Goal: Task Accomplishment & Management: Use online tool/utility

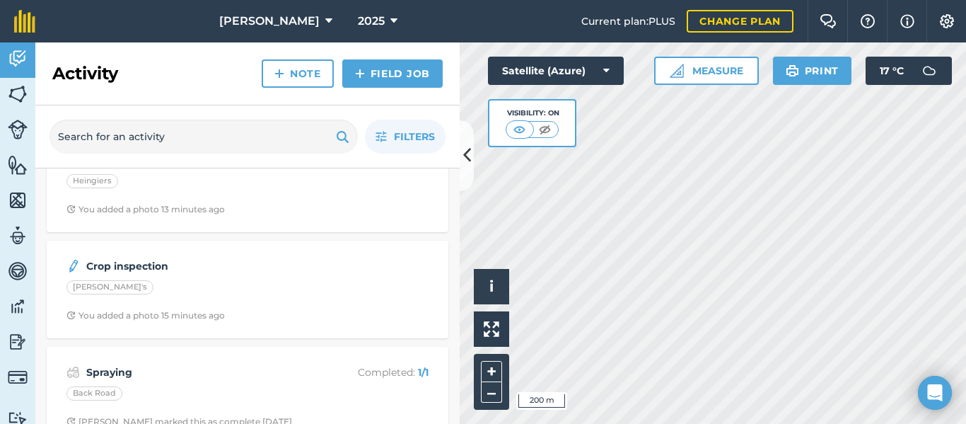
scroll to position [52, 0]
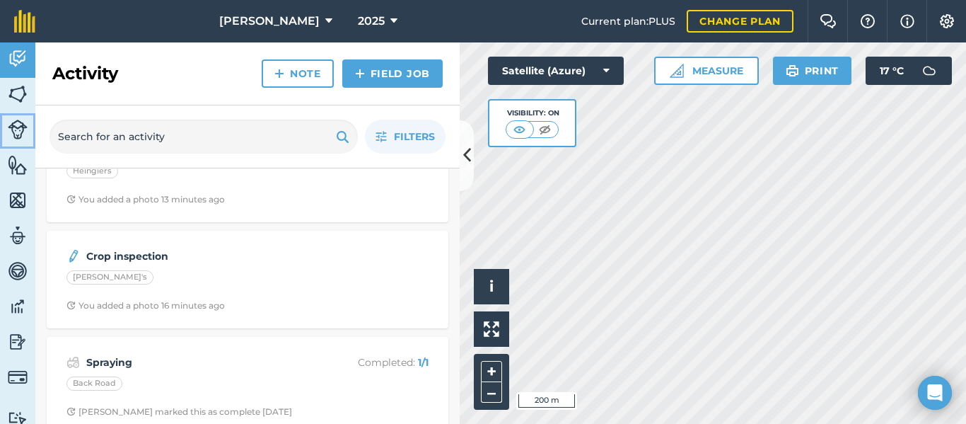
click at [19, 129] on img at bounding box center [18, 130] width 20 height 20
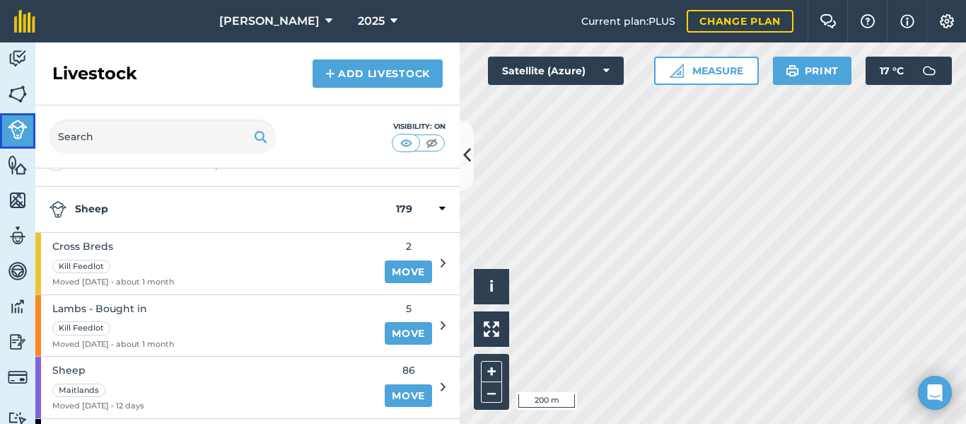
scroll to position [50, 0]
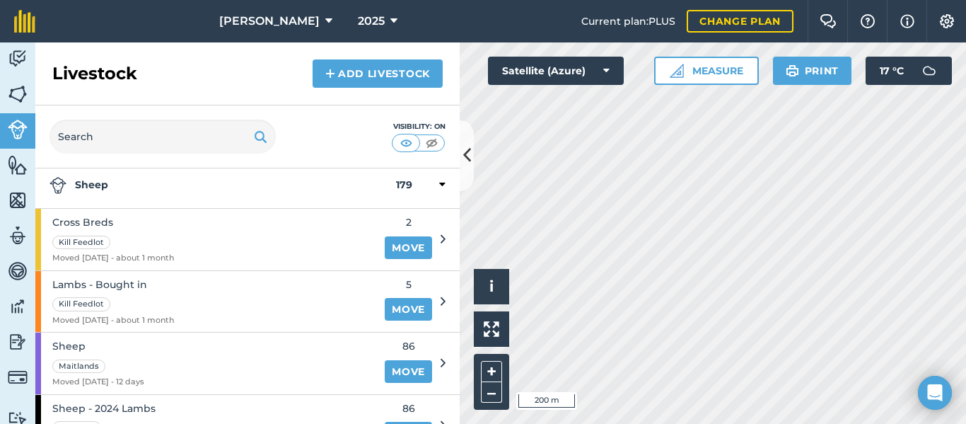
click at [443, 240] on icon at bounding box center [443, 239] width 5 height 13
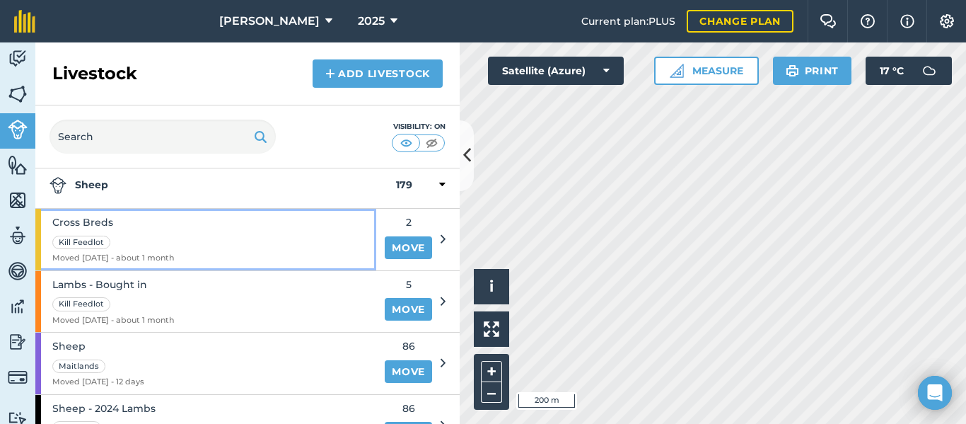
click at [303, 226] on div "Cross Breds Kill Feedlot Moved [DATE] - about 1 month" at bounding box center [205, 240] width 341 height 62
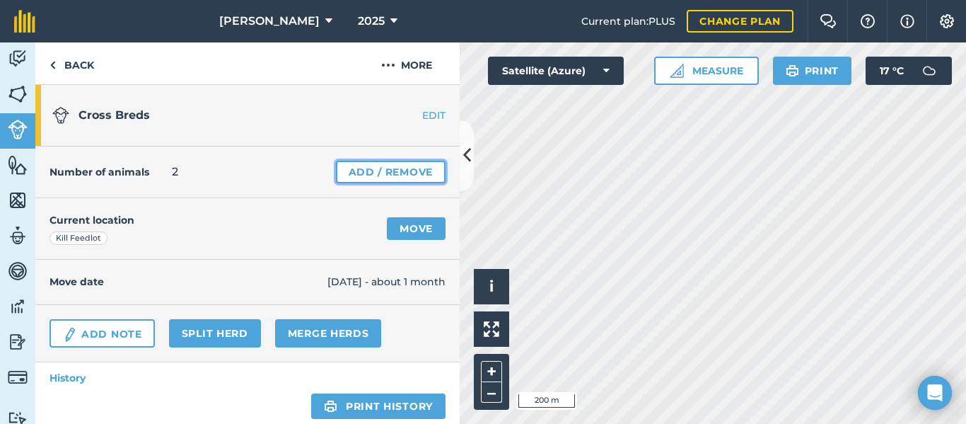
click at [378, 175] on link "Add / Remove" at bounding box center [391, 172] width 110 height 23
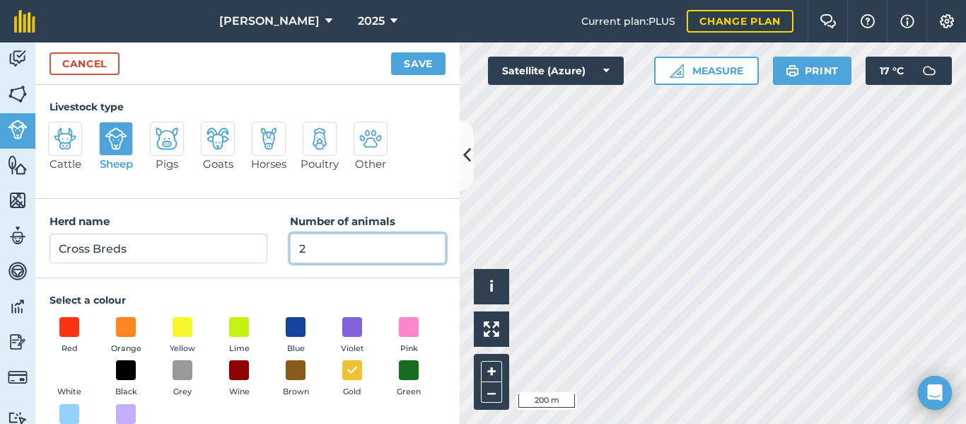
click at [322, 243] on input "2" at bounding box center [368, 248] width 156 height 30
type input "1"
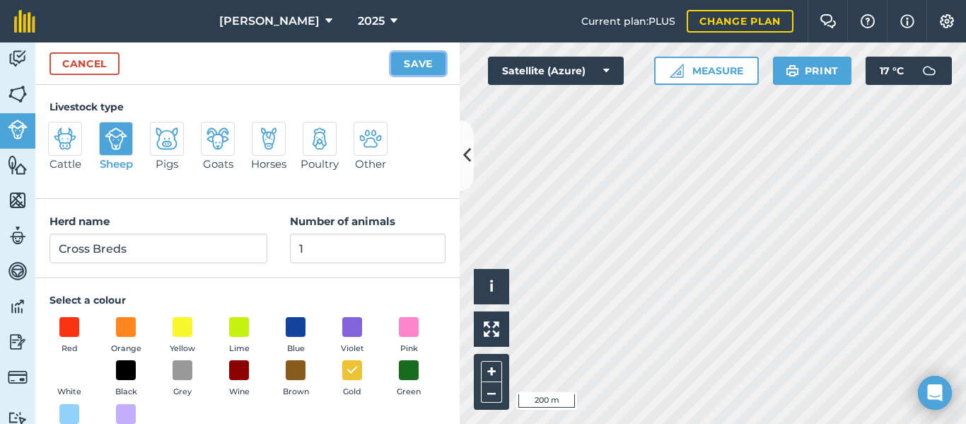
click at [419, 63] on button "Save" at bounding box center [418, 63] width 54 height 23
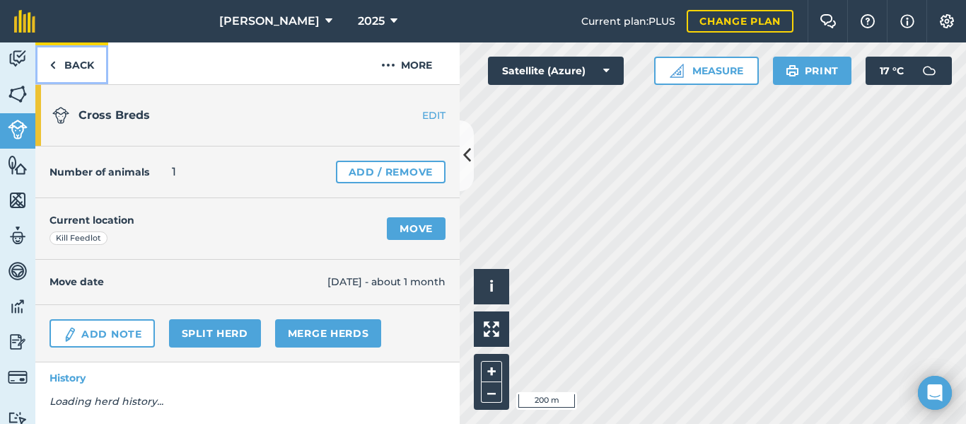
click at [91, 67] on link "Back" at bounding box center [71, 63] width 73 height 42
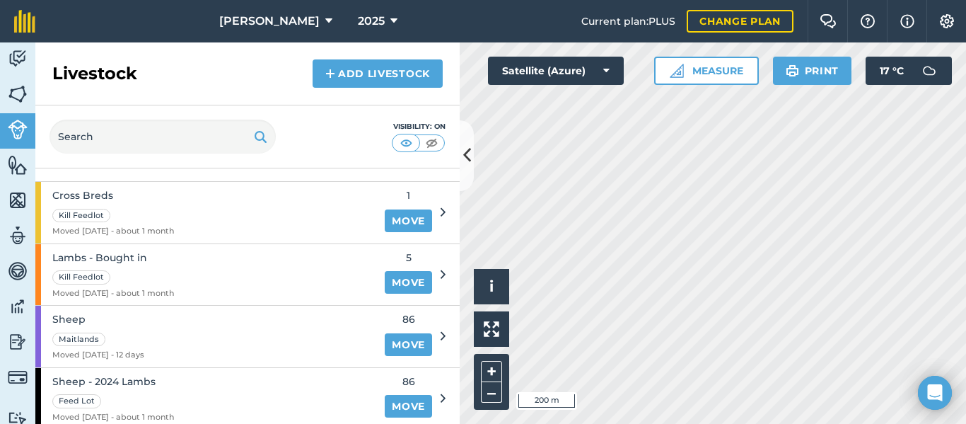
scroll to position [83, 0]
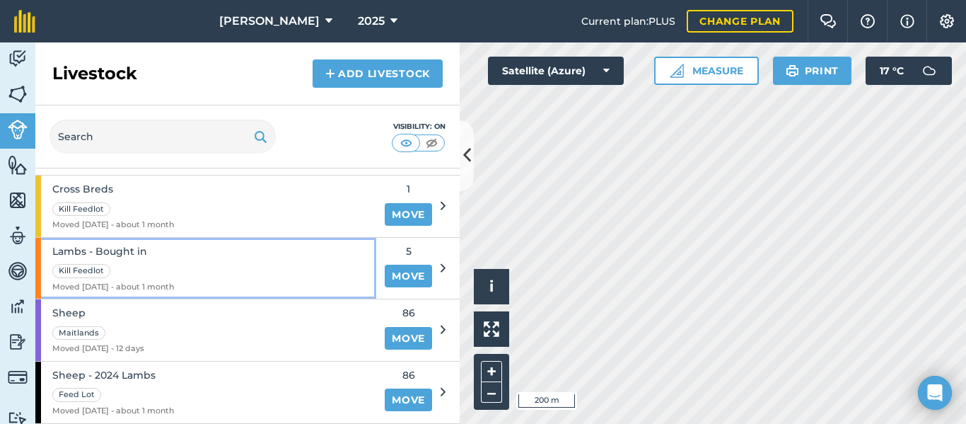
click at [264, 264] on div "Lambs - Bought in Kill Feedlot Moved [DATE] - about 1 month" at bounding box center [205, 269] width 341 height 62
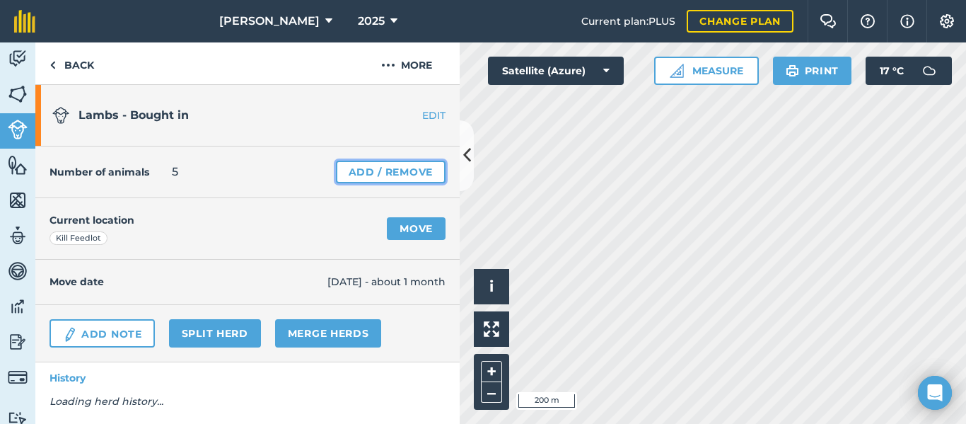
click at [406, 175] on link "Add / Remove" at bounding box center [391, 172] width 110 height 23
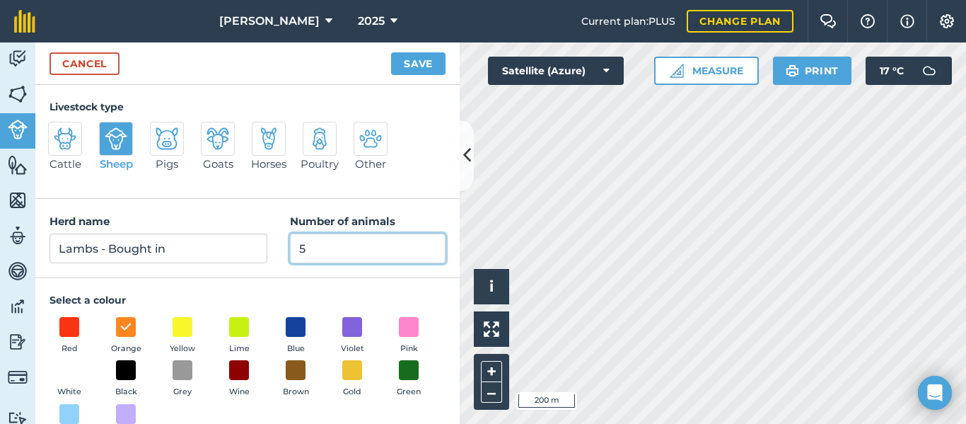
click at [380, 252] on input "5" at bounding box center [368, 248] width 156 height 30
type input "1"
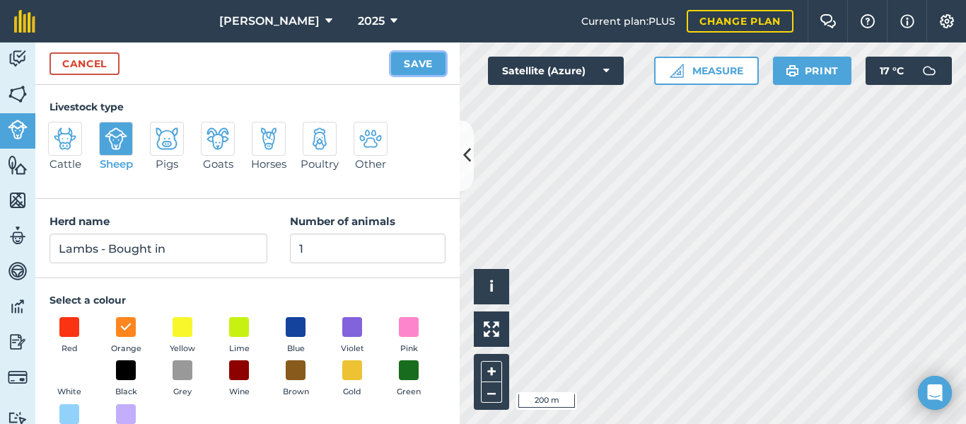
click at [405, 60] on button "Save" at bounding box center [418, 63] width 54 height 23
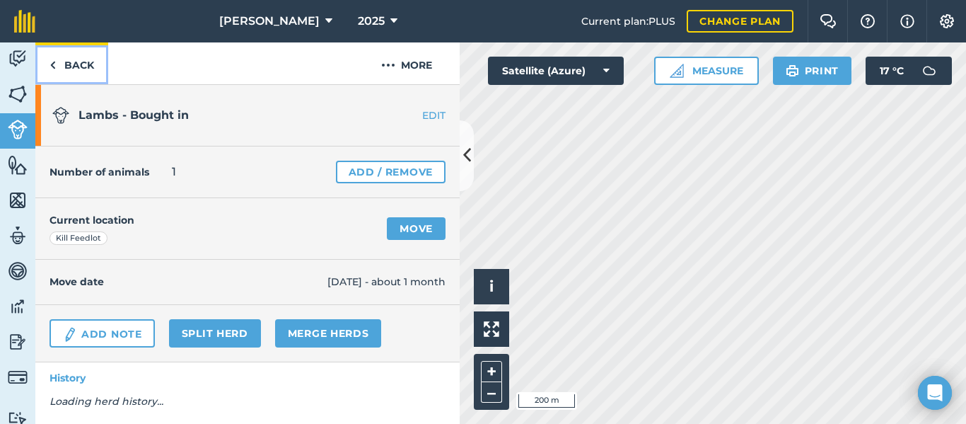
click at [62, 61] on link "Back" at bounding box center [71, 63] width 73 height 42
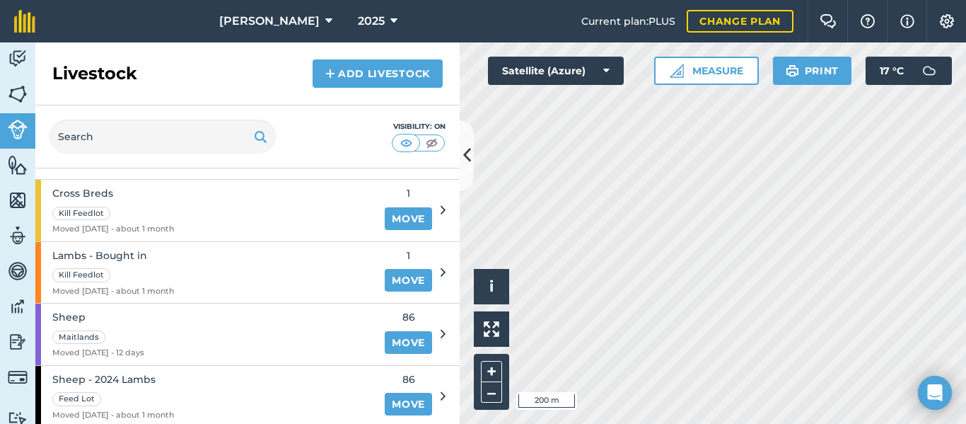
scroll to position [83, 0]
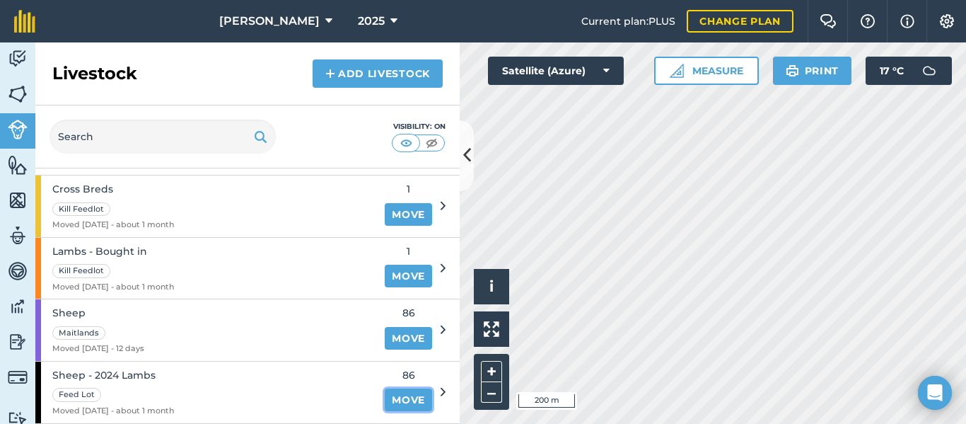
click at [419, 400] on link "Move" at bounding box center [408, 399] width 47 height 23
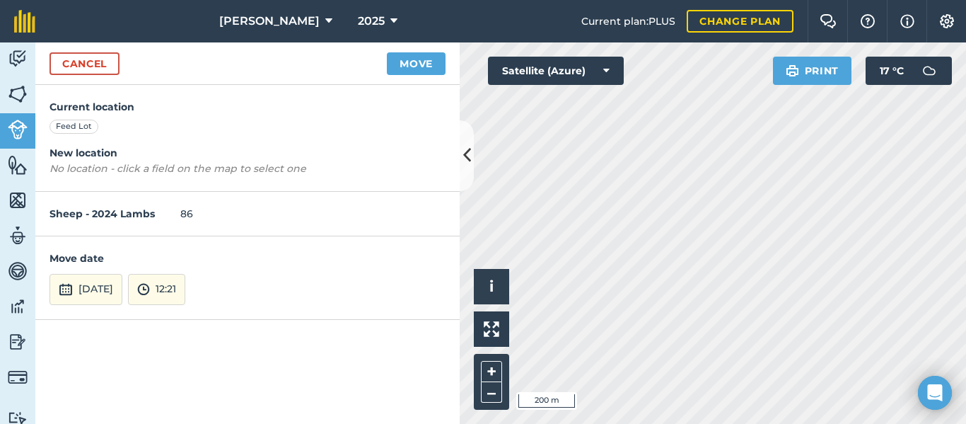
click at [95, 156] on h4 "New location" at bounding box center [248, 153] width 396 height 16
click at [417, 70] on button "Move" at bounding box center [416, 63] width 59 height 23
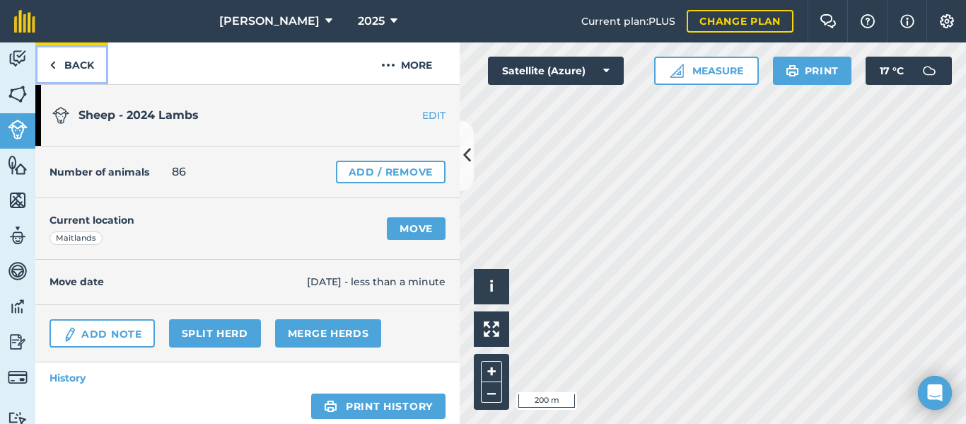
click at [68, 62] on link "Back" at bounding box center [71, 63] width 73 height 42
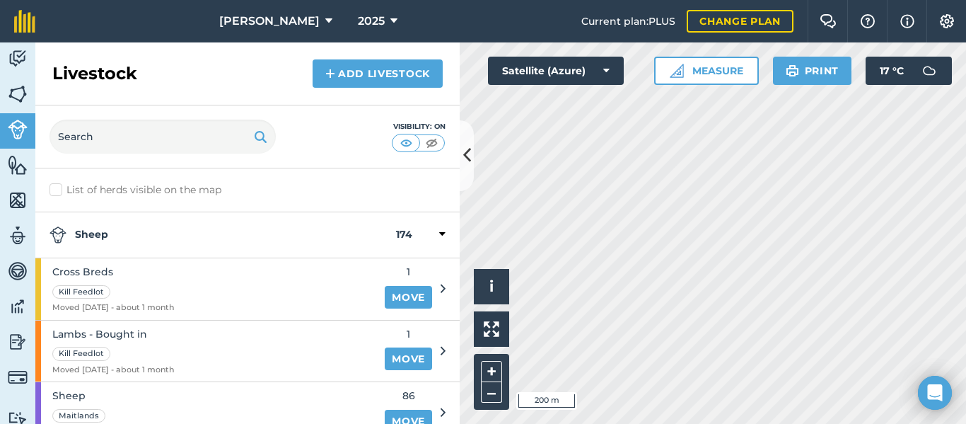
scroll to position [83, 0]
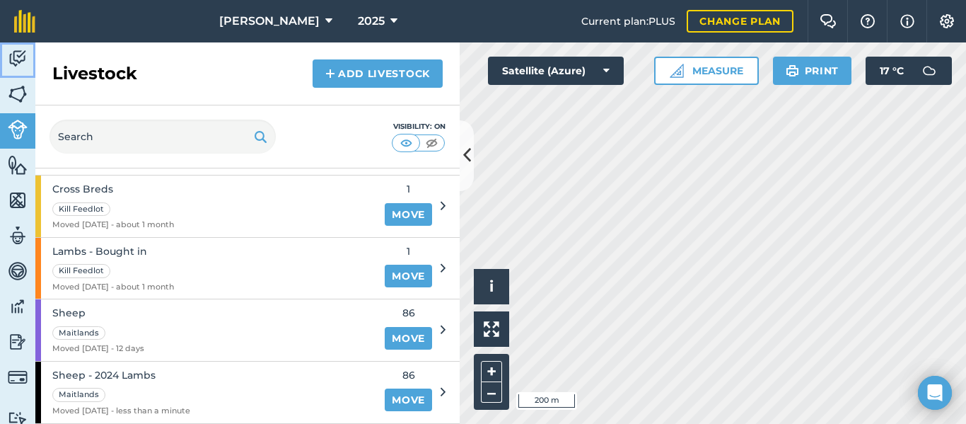
click at [5, 57] on link "Activity" at bounding box center [17, 59] width 35 height 35
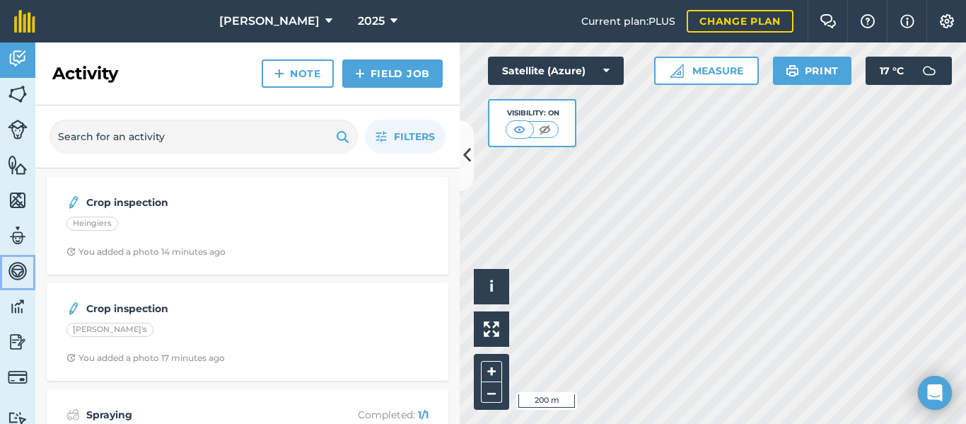
click at [19, 270] on img at bounding box center [18, 270] width 20 height 21
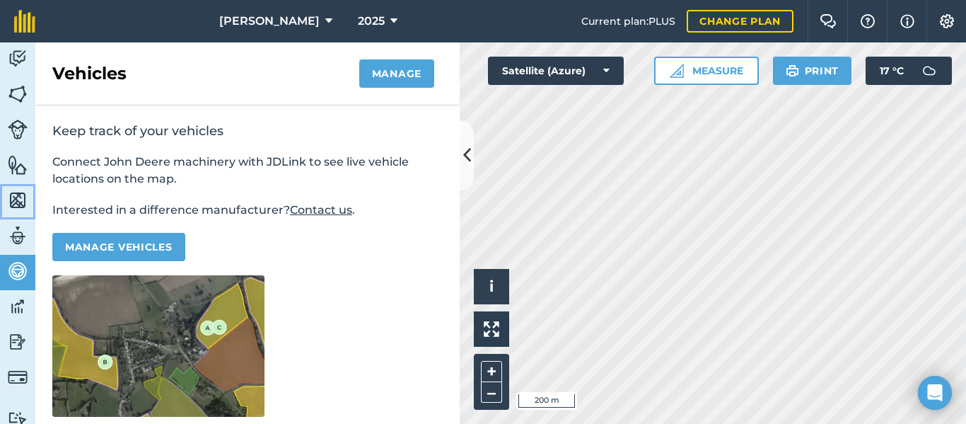
click at [21, 207] on img at bounding box center [18, 200] width 20 height 21
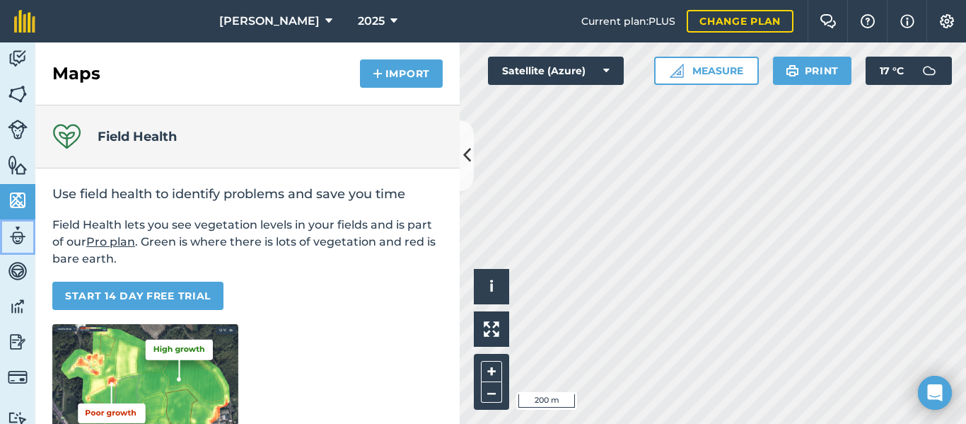
click at [8, 236] on img at bounding box center [18, 235] width 20 height 21
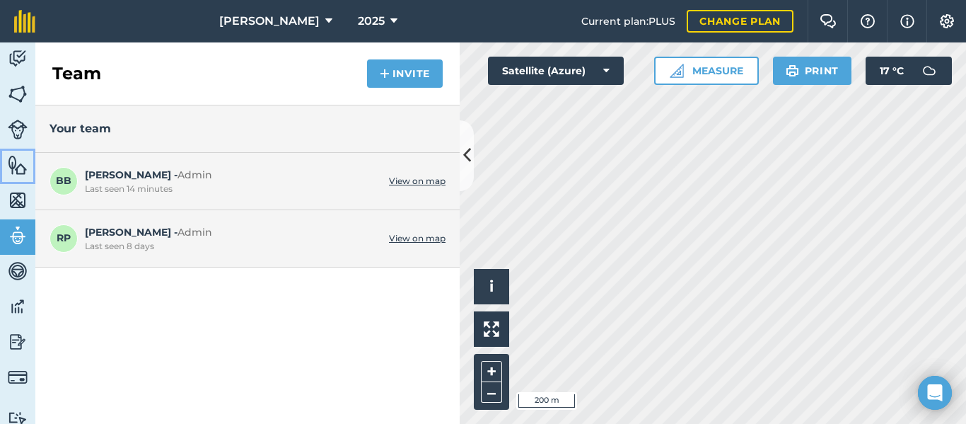
click at [15, 167] on img at bounding box center [18, 164] width 20 height 21
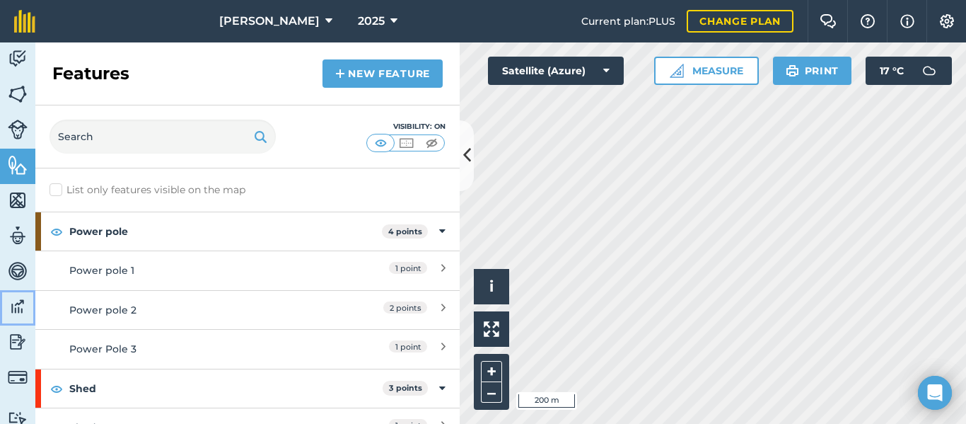
click at [22, 303] on img at bounding box center [18, 306] width 20 height 21
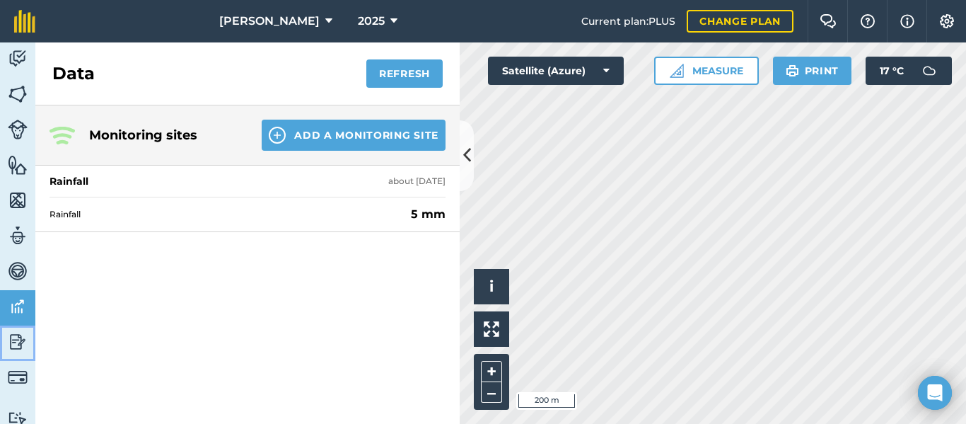
click at [15, 342] on img at bounding box center [18, 341] width 20 height 21
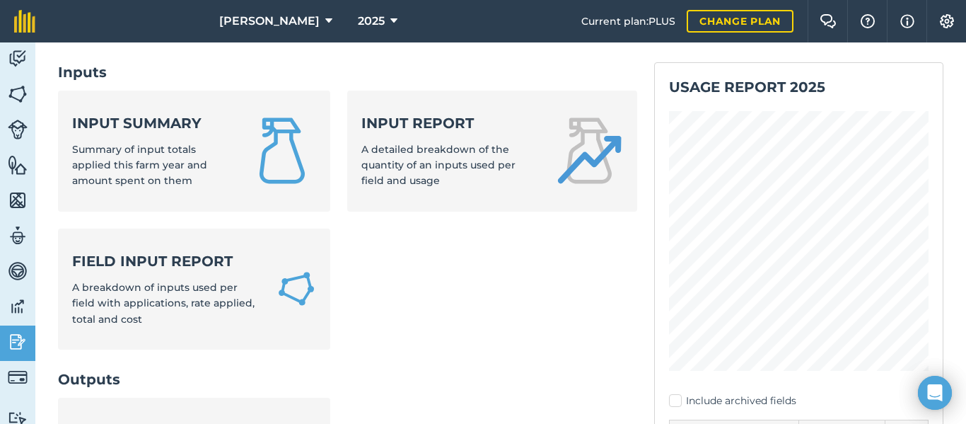
scroll to position [74, 0]
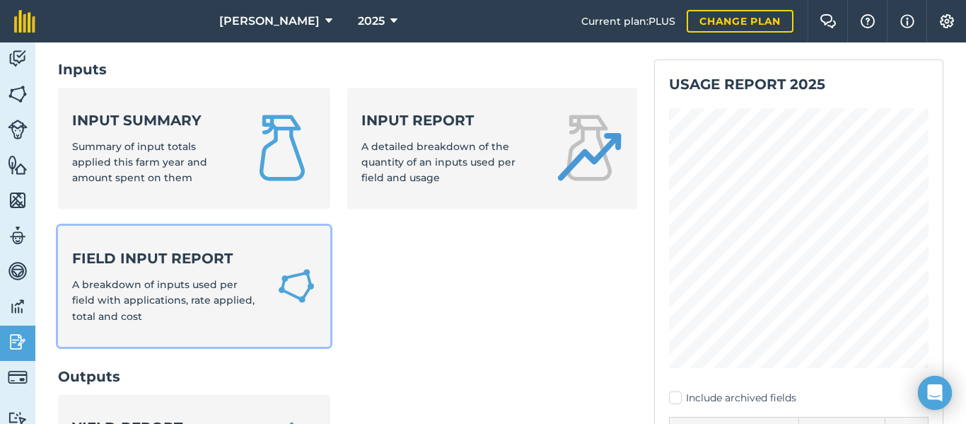
click at [144, 284] on span "A breakdown of inputs used per field with applications, rate applied, total and…" at bounding box center [163, 300] width 182 height 45
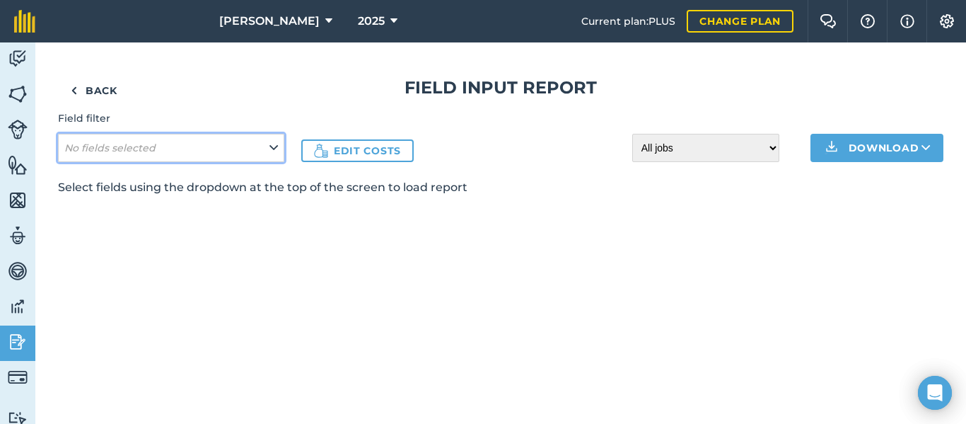
click at [238, 156] on button "No fields selected" at bounding box center [171, 148] width 226 height 28
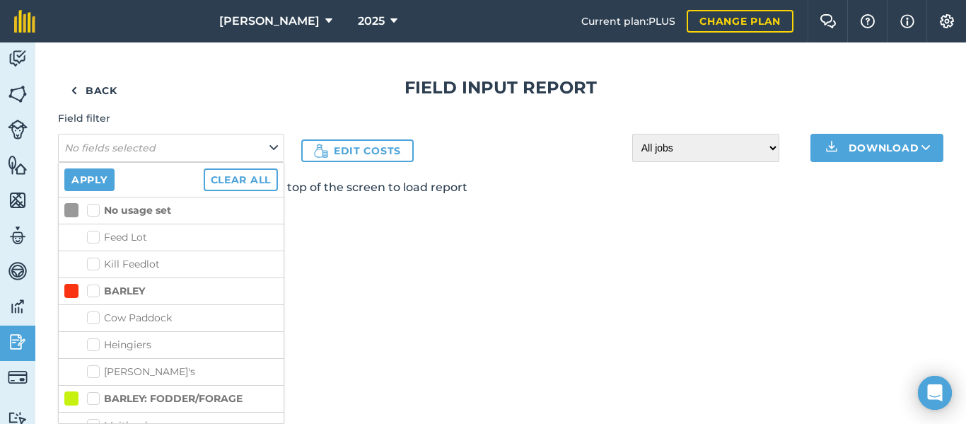
click at [91, 293] on label "BARLEY" at bounding box center [116, 291] width 58 height 15
click at [91, 293] on input "BARLEY" at bounding box center [91, 288] width 9 height 9
checkbox input "true"
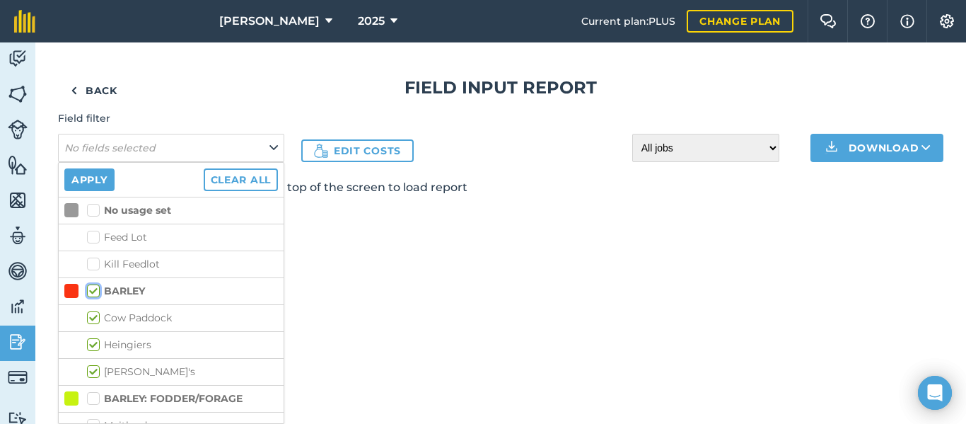
checkbox input "true"
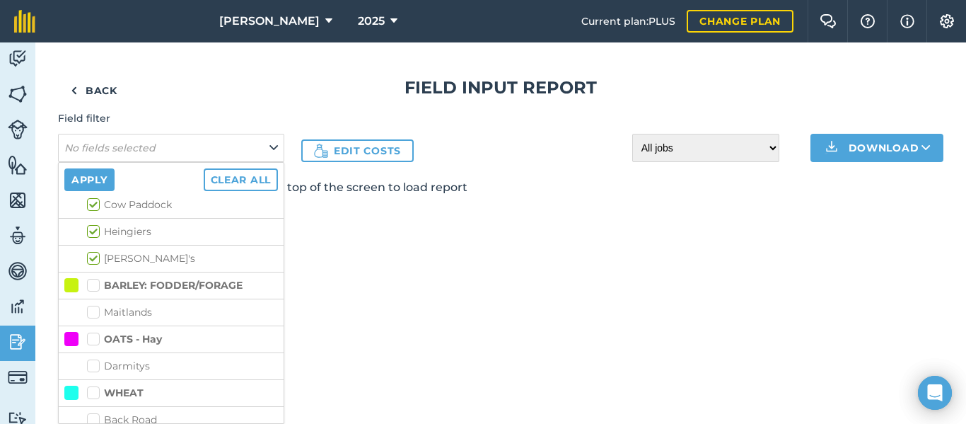
scroll to position [117, 0]
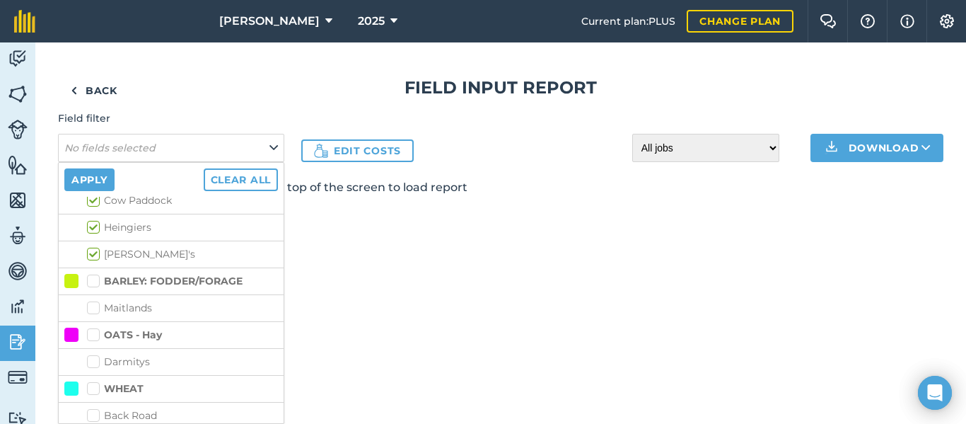
click at [101, 302] on label "Maitlands" at bounding box center [182, 308] width 191 height 15
click at [96, 302] on input "Maitlands" at bounding box center [91, 305] width 9 height 9
checkbox input "true"
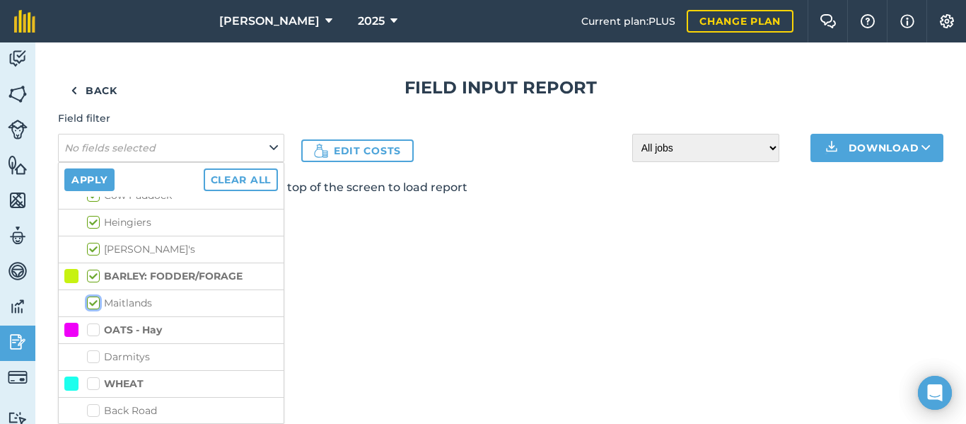
scroll to position [123, 0]
click at [102, 327] on label "OATS - Hay" at bounding box center [124, 329] width 75 height 15
click at [96, 327] on input "OATS - Hay" at bounding box center [91, 326] width 9 height 9
checkbox input "true"
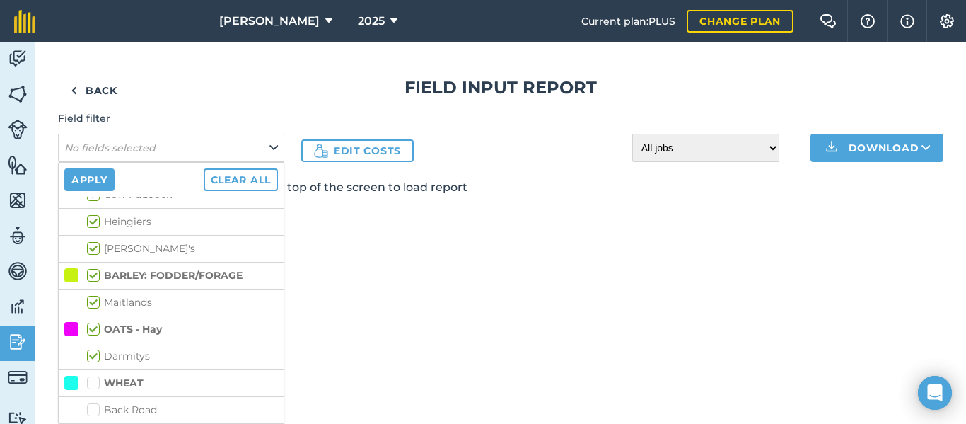
click at [93, 380] on label "WHEAT" at bounding box center [115, 383] width 57 height 15
click at [93, 380] on input "WHEAT" at bounding box center [91, 380] width 9 height 9
checkbox input "true"
click at [86, 183] on button "Apply" at bounding box center [89, 179] width 50 height 23
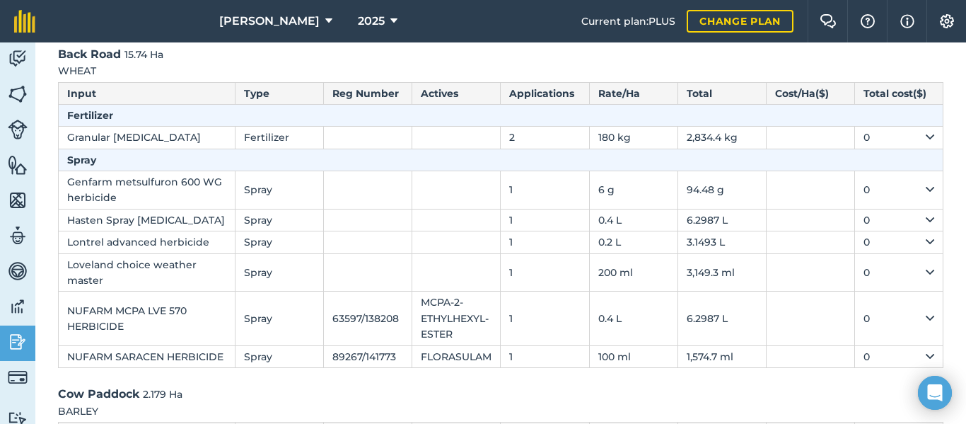
scroll to position [125, 0]
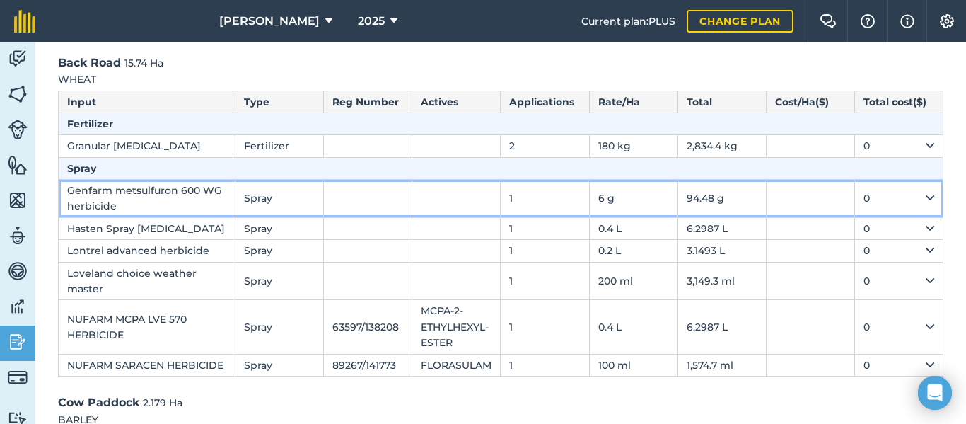
click at [460, 207] on td at bounding box center [456, 199] width 88 height 38
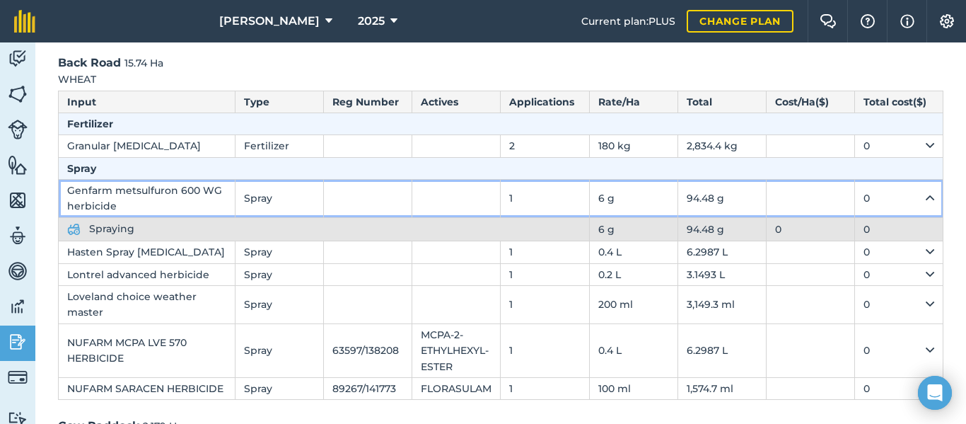
click at [460, 207] on td at bounding box center [456, 199] width 88 height 38
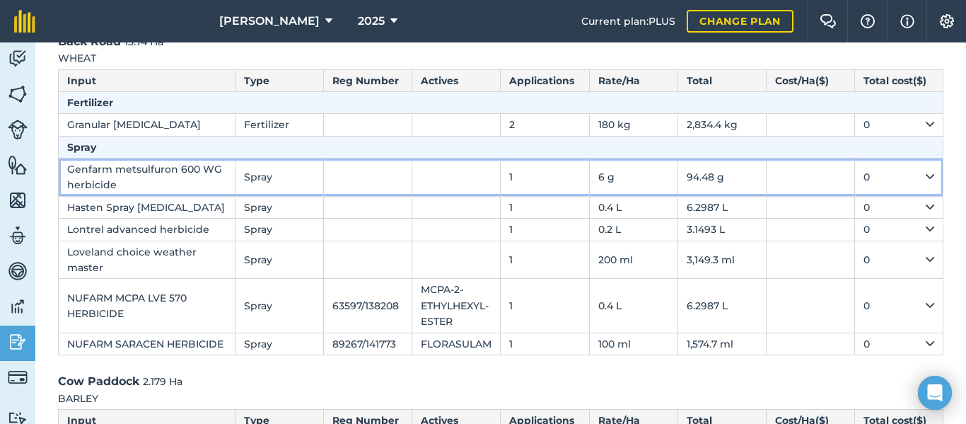
scroll to position [147, 0]
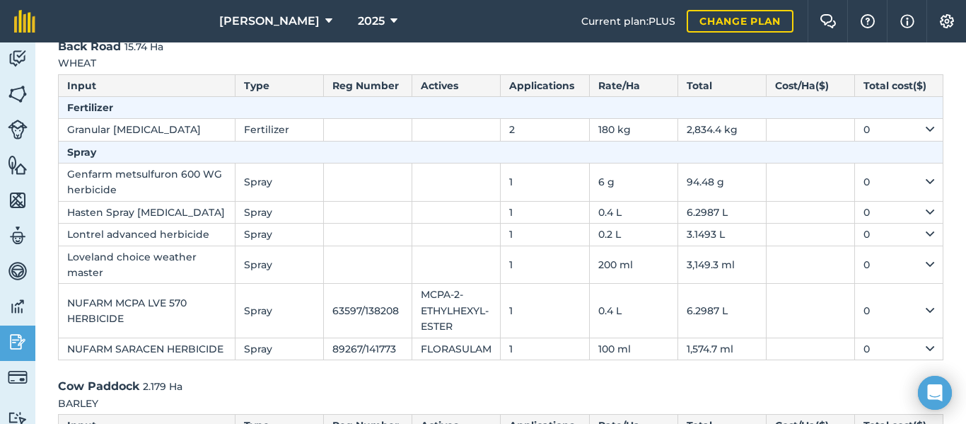
scroll to position [140, 0]
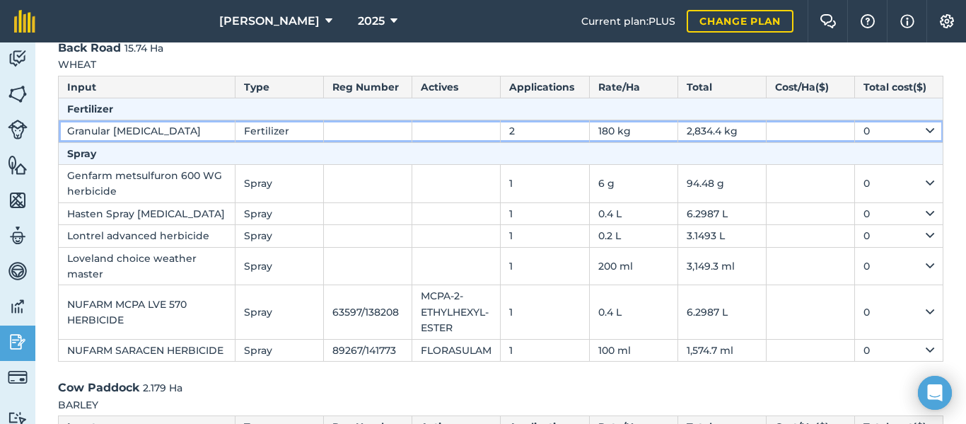
click at [909, 133] on td "0" at bounding box center [898, 131] width 88 height 22
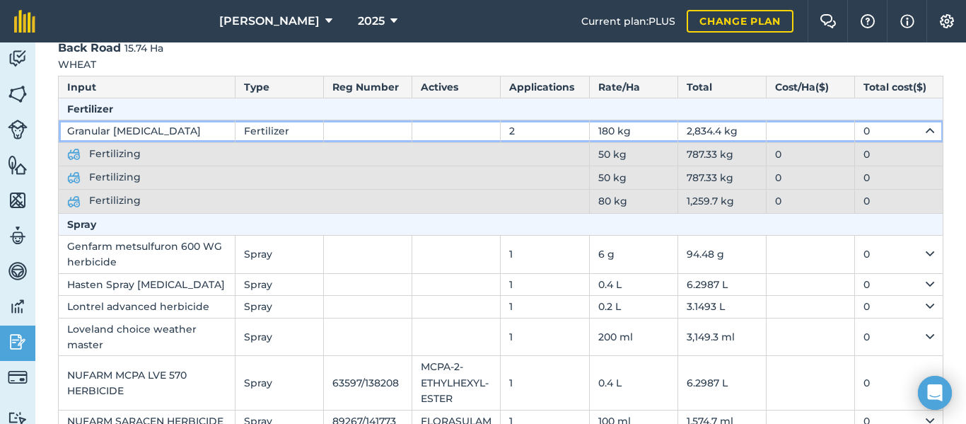
click at [782, 129] on td at bounding box center [810, 131] width 88 height 22
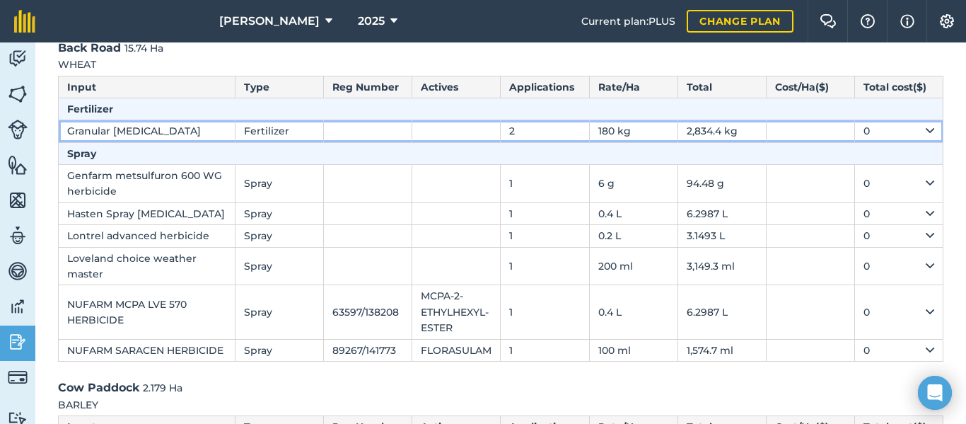
click at [782, 129] on td at bounding box center [810, 131] width 88 height 22
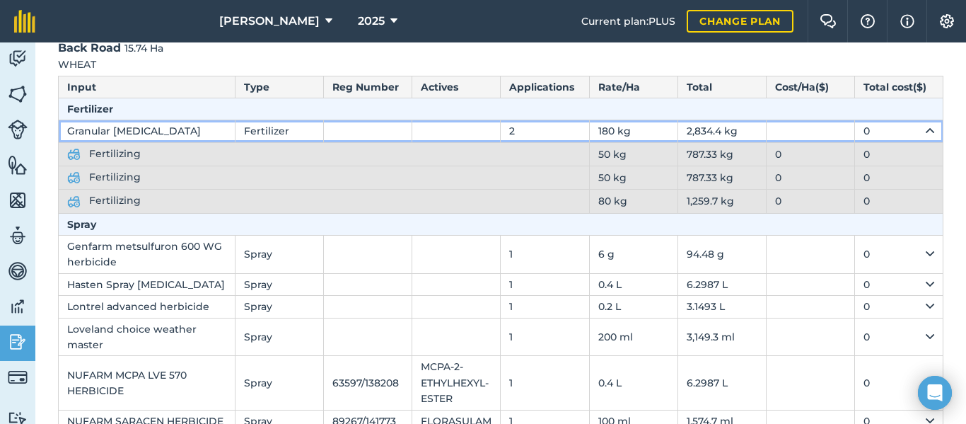
click at [782, 129] on td at bounding box center [810, 131] width 88 height 22
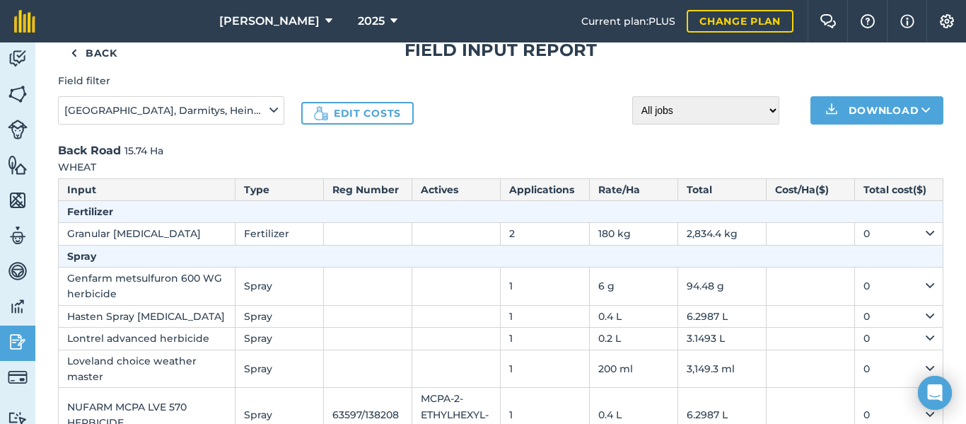
scroll to position [28, 0]
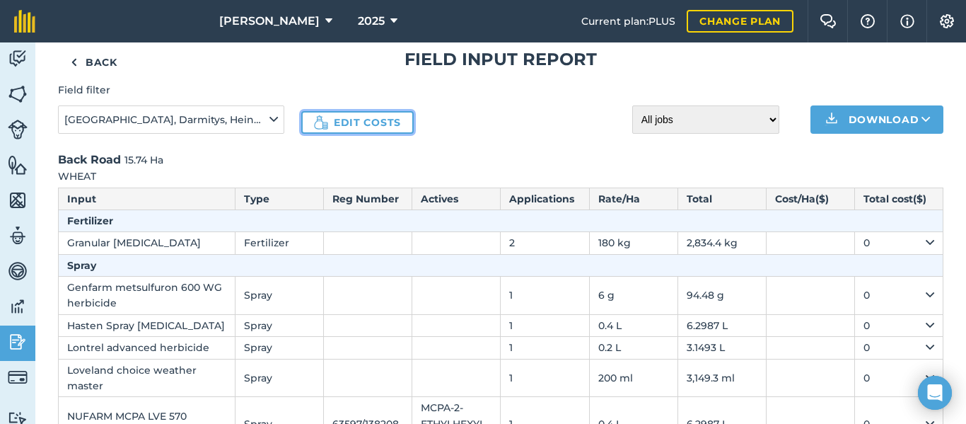
click at [366, 122] on link "Edit costs" at bounding box center [357, 122] width 112 height 23
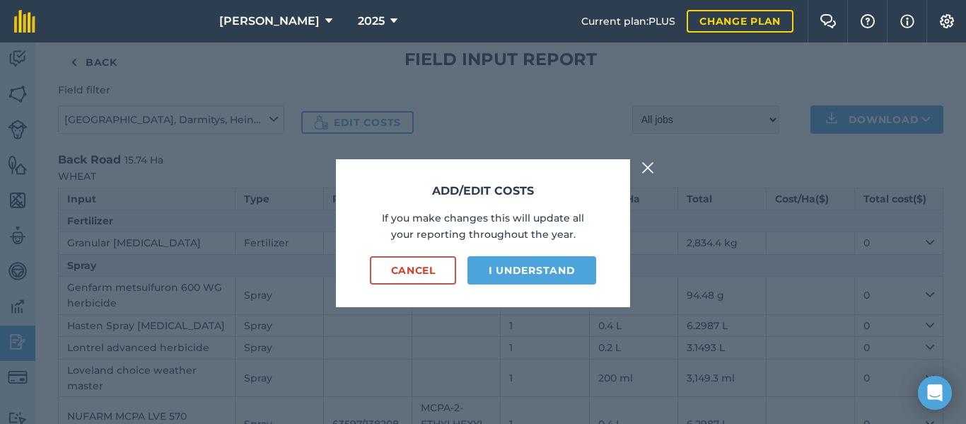
click at [650, 162] on img at bounding box center [647, 167] width 13 height 17
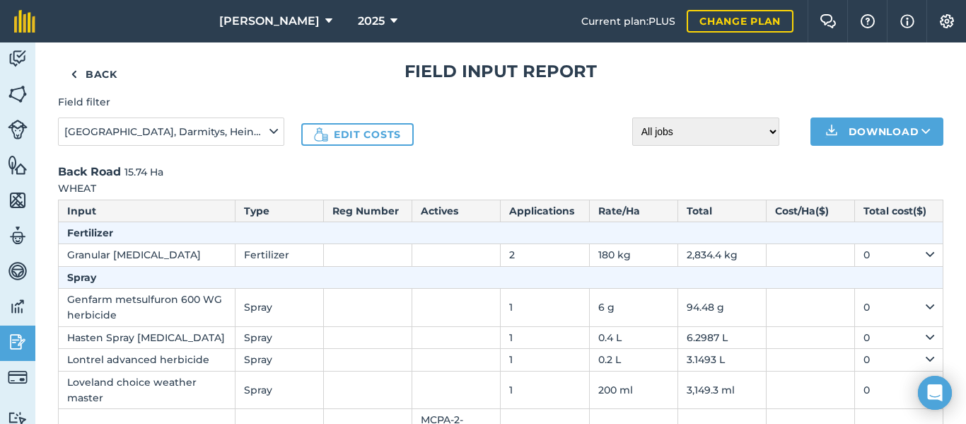
scroll to position [0, 0]
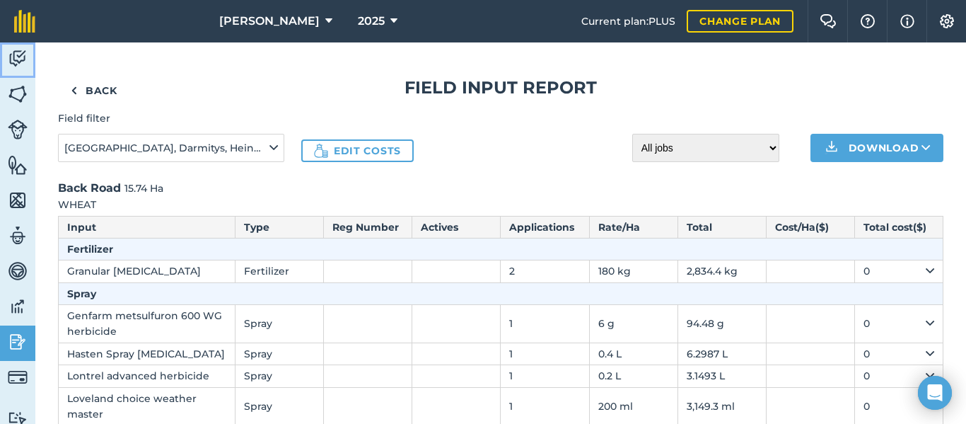
click at [18, 57] on img at bounding box center [18, 58] width 20 height 21
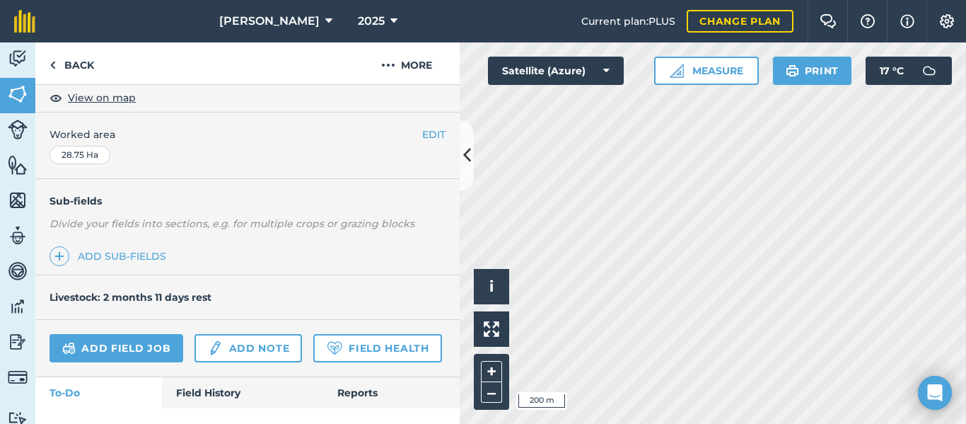
scroll to position [299, 0]
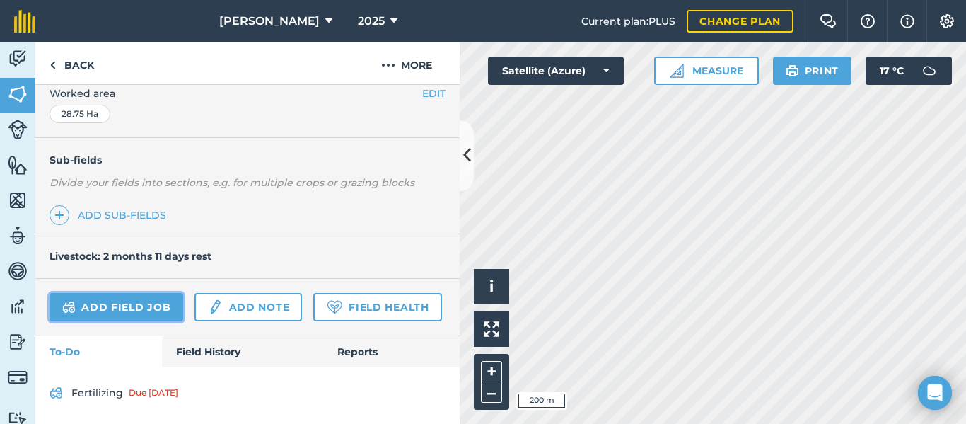
click at [139, 316] on link "Add field job" at bounding box center [117, 307] width 134 height 28
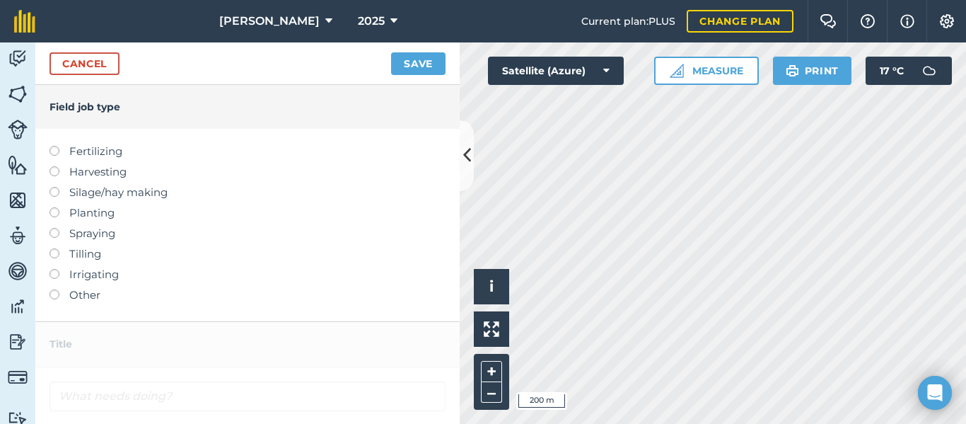
click at [87, 236] on label "Spraying" at bounding box center [248, 233] width 396 height 17
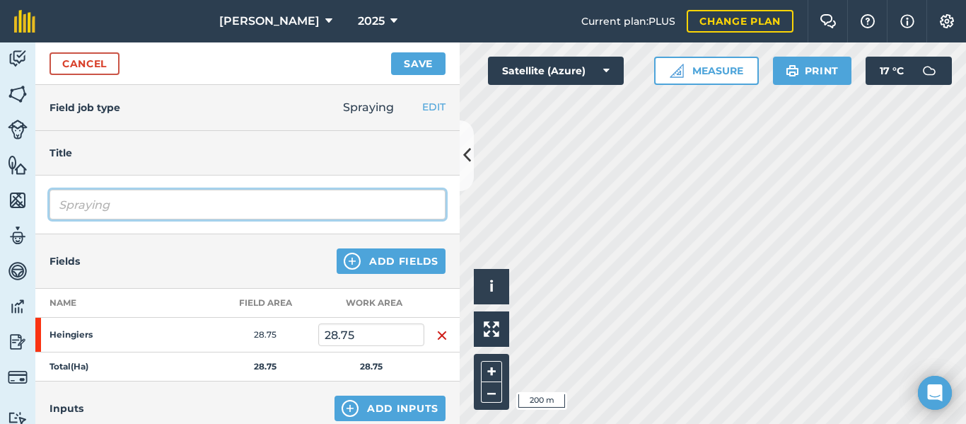
click at [238, 202] on input "Spraying" at bounding box center [248, 205] width 396 height 30
type input "S"
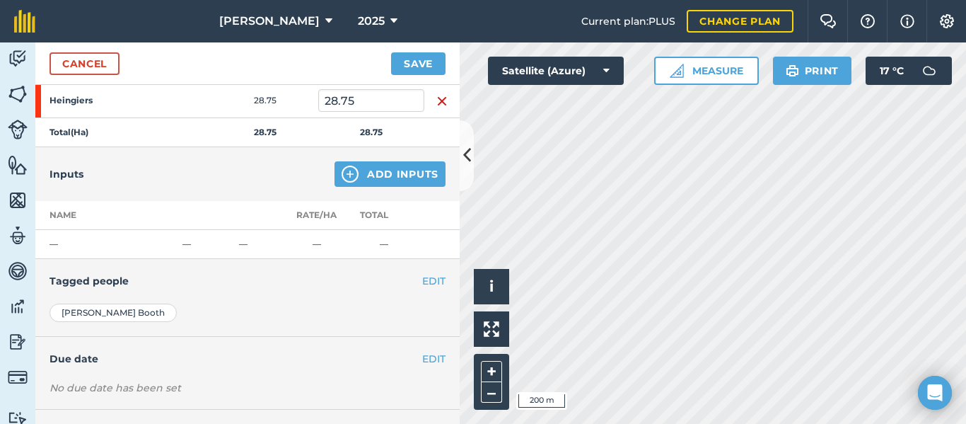
scroll to position [235, 0]
type input "Post Em Spray"
click at [418, 178] on button "Add Inputs" at bounding box center [390, 173] width 111 height 25
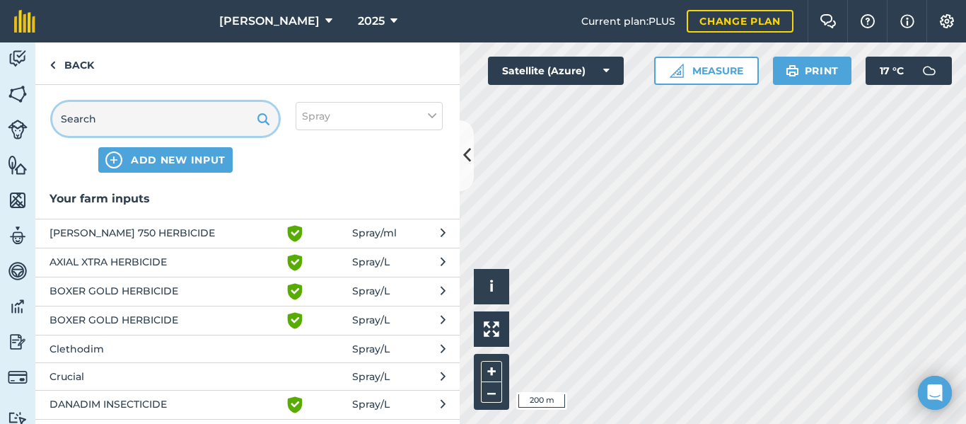
click at [150, 120] on input "text" at bounding box center [165, 119] width 226 height 34
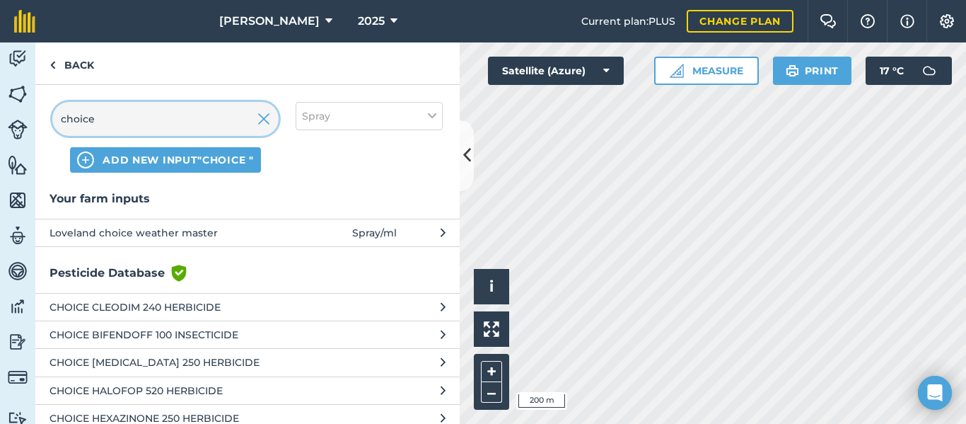
type input "choice"
click at [237, 231] on span "Loveland choice weather master" at bounding box center [165, 233] width 231 height 16
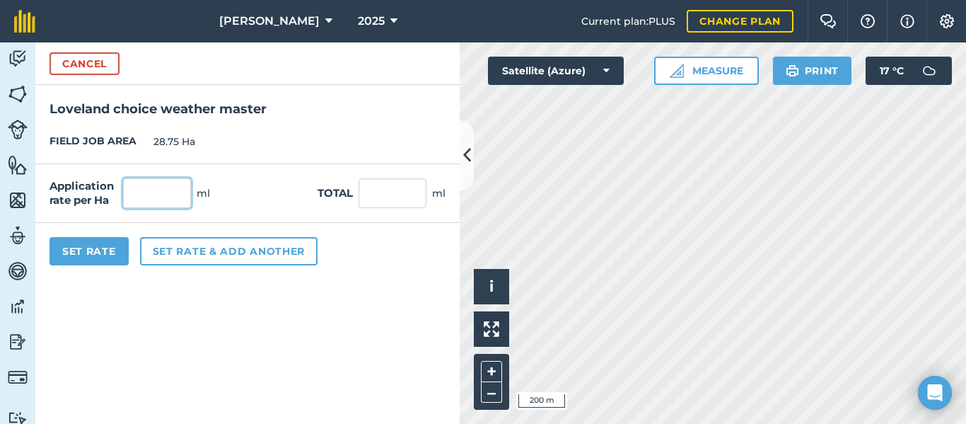
click at [149, 196] on input "text" at bounding box center [157, 193] width 68 height 30
type input "200"
click at [405, 192] on input "text" at bounding box center [393, 193] width 68 height 30
type input "5,750"
click at [337, 295] on form "Cancel Loveland choice weather master FIELD JOB AREA 28.75 Ha Application rate …" at bounding box center [247, 232] width 424 height 381
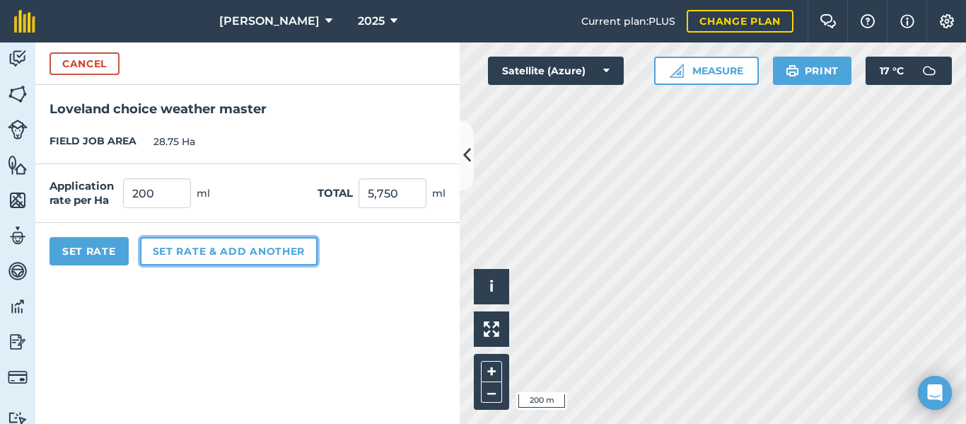
click at [220, 257] on button "Set rate & add another" at bounding box center [229, 251] width 178 height 28
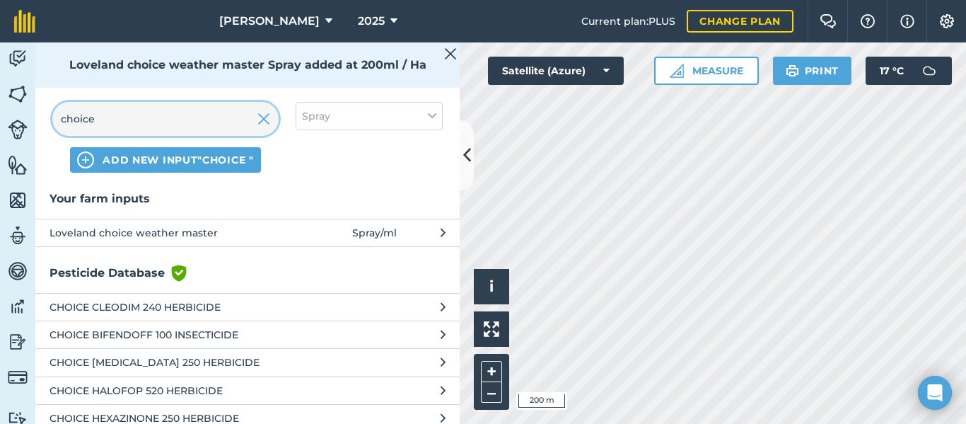
click at [272, 120] on input "choice" at bounding box center [165, 119] width 226 height 34
click at [268, 119] on img at bounding box center [263, 118] width 13 height 17
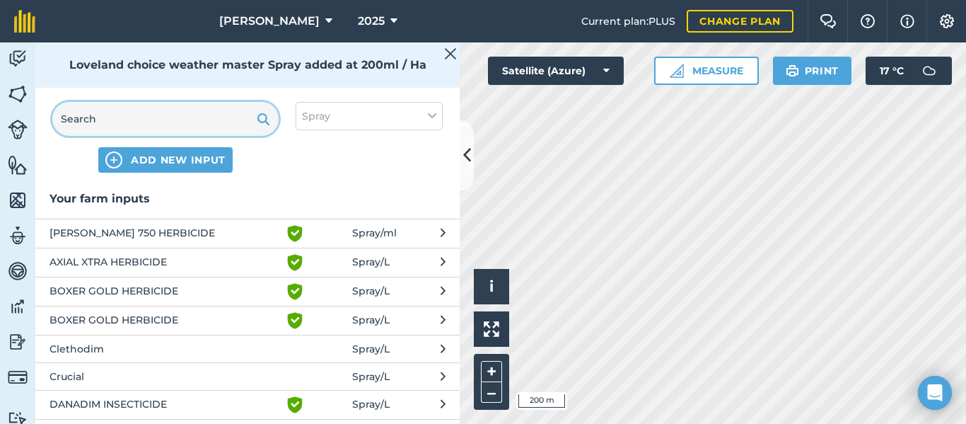
click at [205, 121] on input "text" at bounding box center [165, 119] width 226 height 34
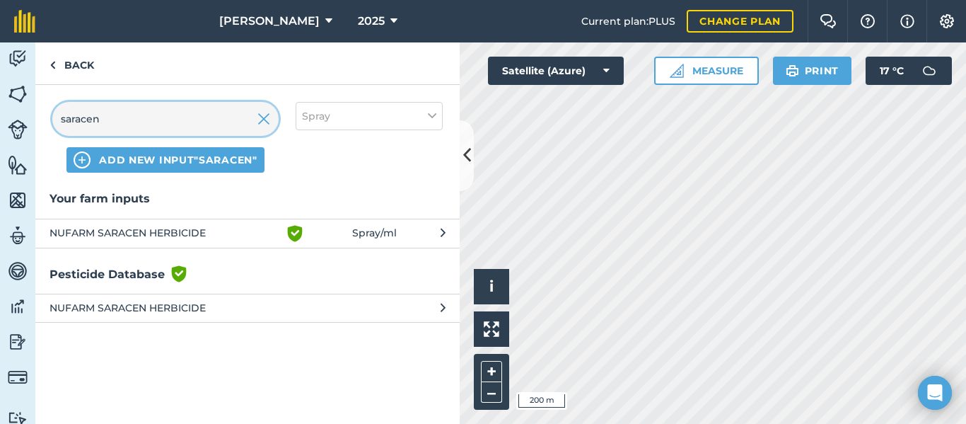
type input "saracen"
click at [220, 231] on span "NUFARM SARACEN HERBICIDE" at bounding box center [165, 233] width 231 height 17
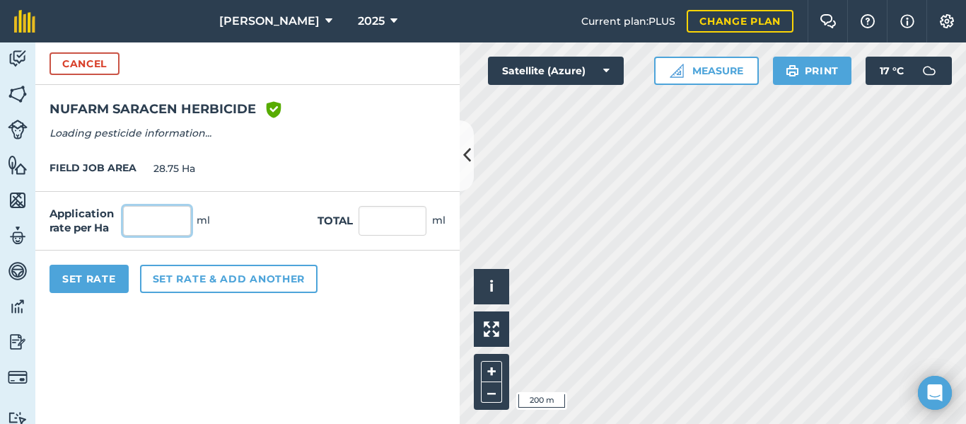
click at [151, 224] on input "text" at bounding box center [157, 221] width 68 height 30
type input "100"
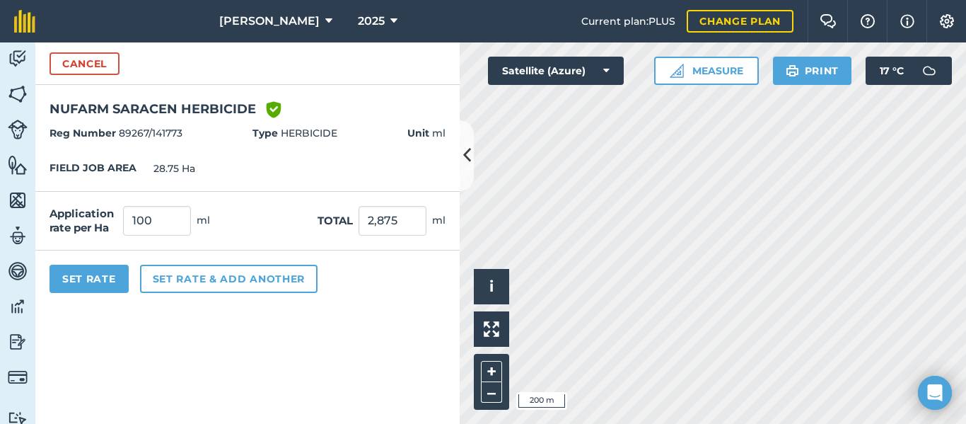
type input "2,875"
click at [436, 132] on span "Unit ml" at bounding box center [426, 133] width 38 height 16
click at [216, 286] on button "Set rate & add another" at bounding box center [229, 278] width 178 height 28
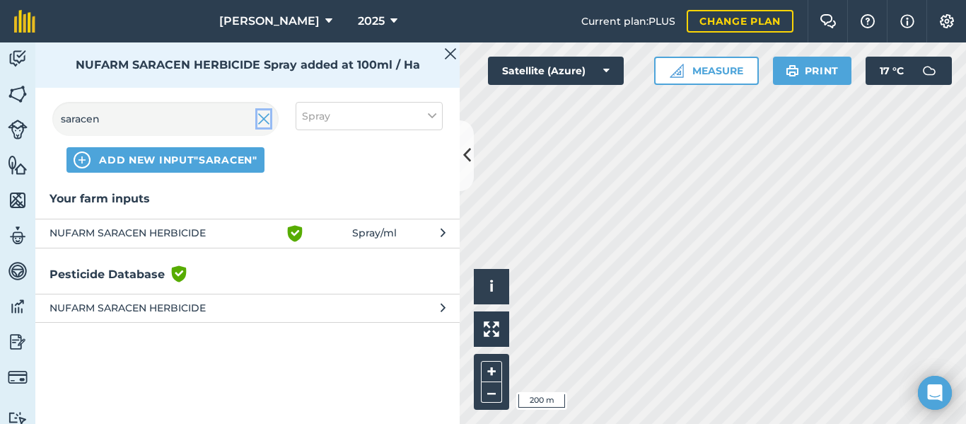
click at [264, 117] on img at bounding box center [263, 118] width 13 height 17
click at [198, 124] on input "saracen" at bounding box center [165, 119] width 226 height 34
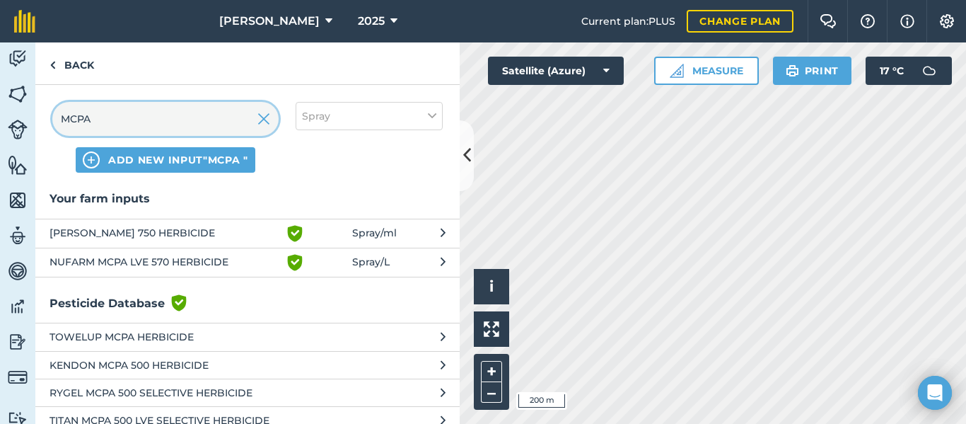
type input "MCPA"
click at [252, 260] on span "NUFARM MCPA LVE 570 HERBICIDE" at bounding box center [165, 262] width 231 height 17
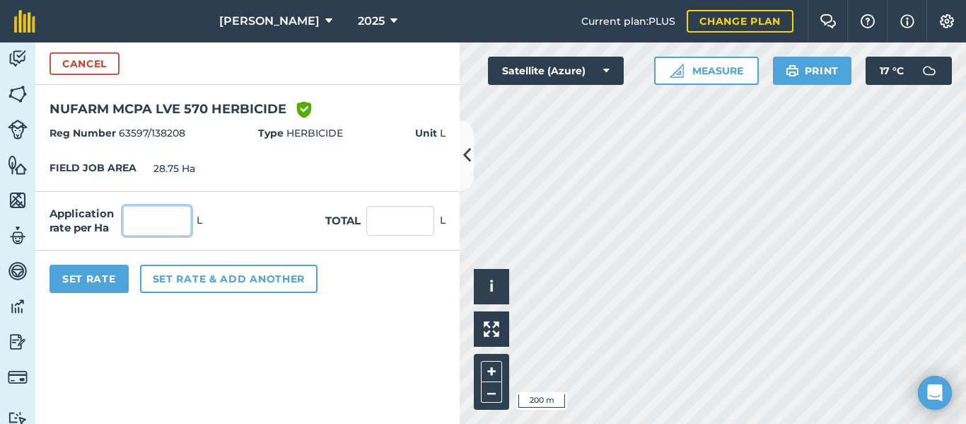
click at [178, 227] on input "text" at bounding box center [157, 221] width 68 height 30
click at [401, 288] on div "Set Rate Set rate & add another" at bounding box center [247, 278] width 424 height 57
type input "0.44"
type input "12.65"
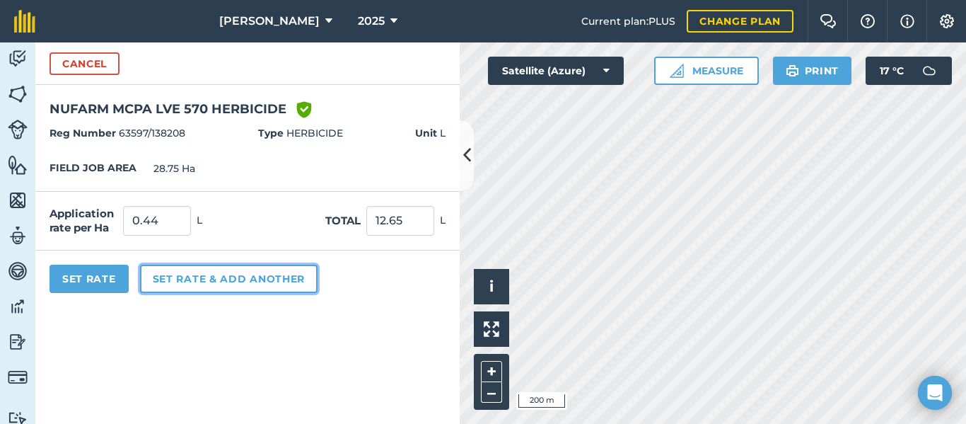
click at [189, 277] on button "Set rate & add another" at bounding box center [229, 278] width 178 height 28
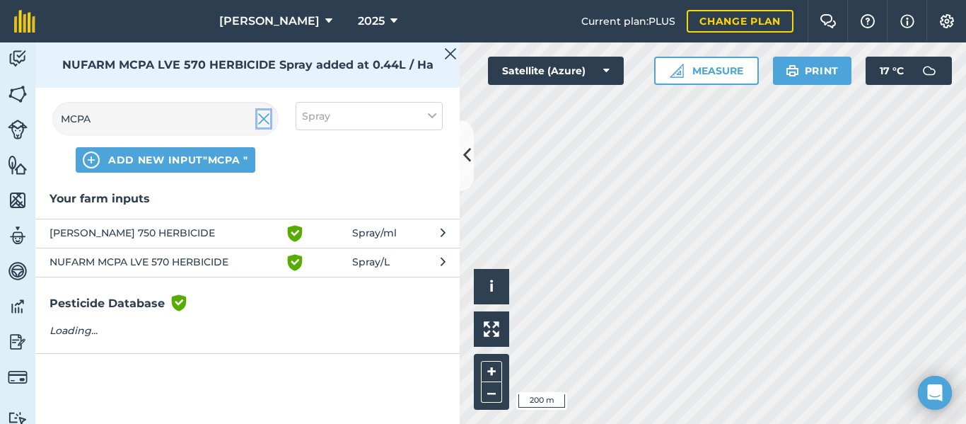
click at [266, 120] on img at bounding box center [263, 118] width 13 height 17
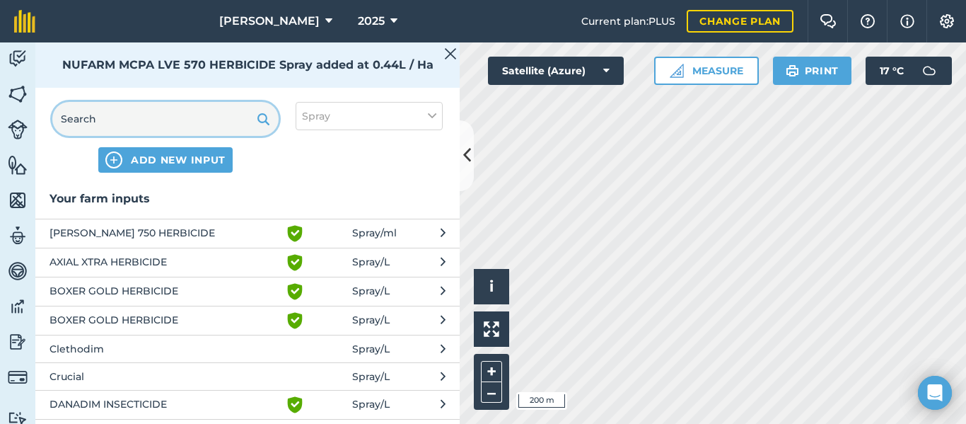
click at [141, 120] on input "text" at bounding box center [165, 119] width 226 height 34
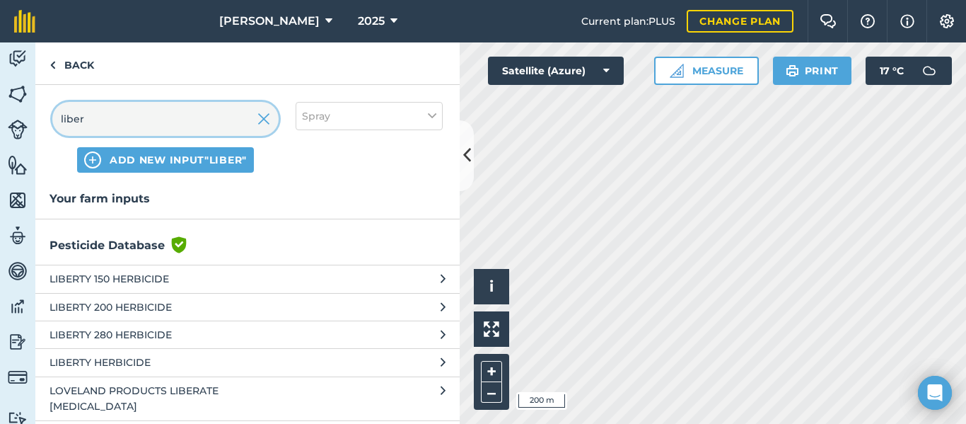
type input "liber"
click at [233, 394] on span "LOVELAND PRODUCTS LIBERATE [MEDICAL_DATA]" at bounding box center [165, 399] width 231 height 32
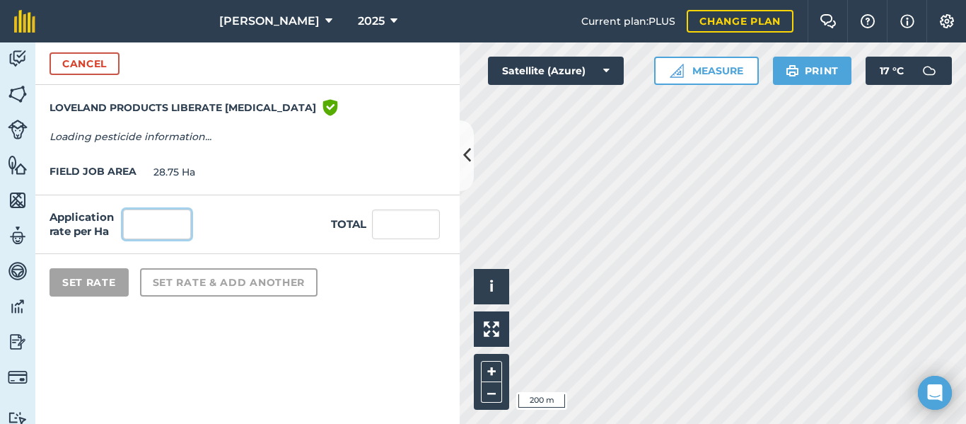
click at [157, 227] on input "text" at bounding box center [157, 224] width 68 height 30
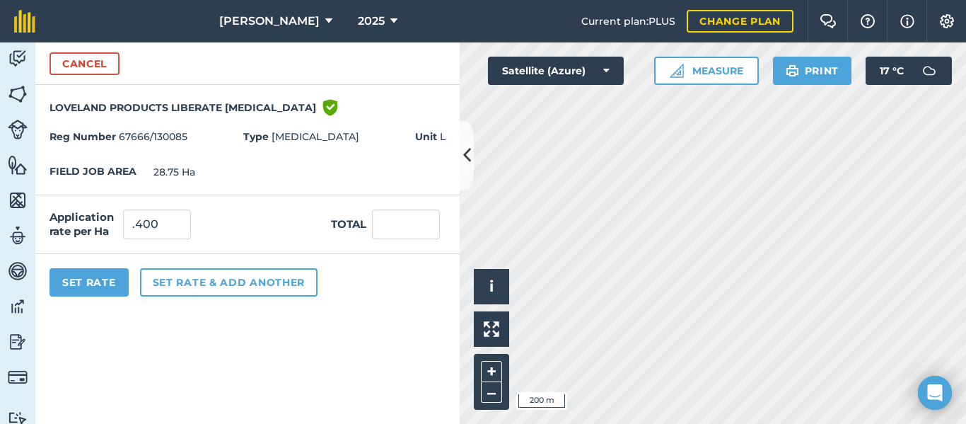
type input "0.4"
type input "11.5"
click at [284, 356] on form "Cancel LOVELAND PRODUCTS LIBERATE [MEDICAL_DATA] Green shield with white tick R…" at bounding box center [247, 232] width 424 height 381
click at [111, 291] on button "Set Rate" at bounding box center [89, 282] width 79 height 28
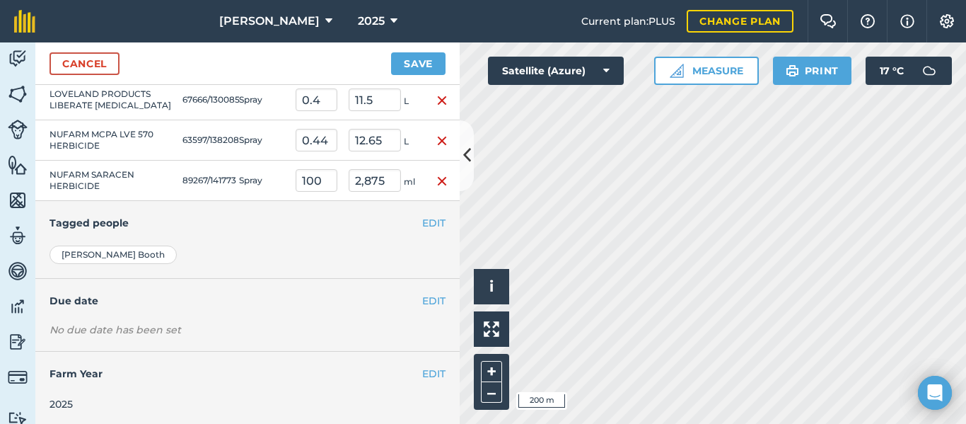
scroll to position [427, 0]
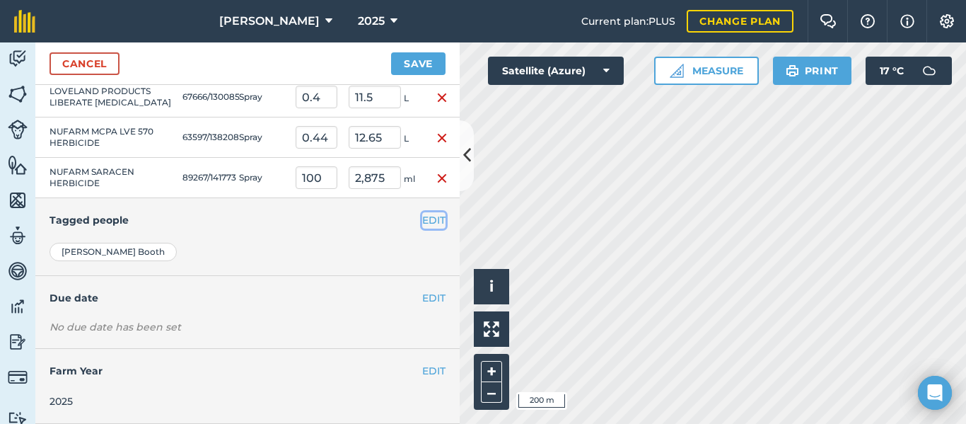
click at [424, 223] on button "EDIT" at bounding box center [433, 220] width 23 height 16
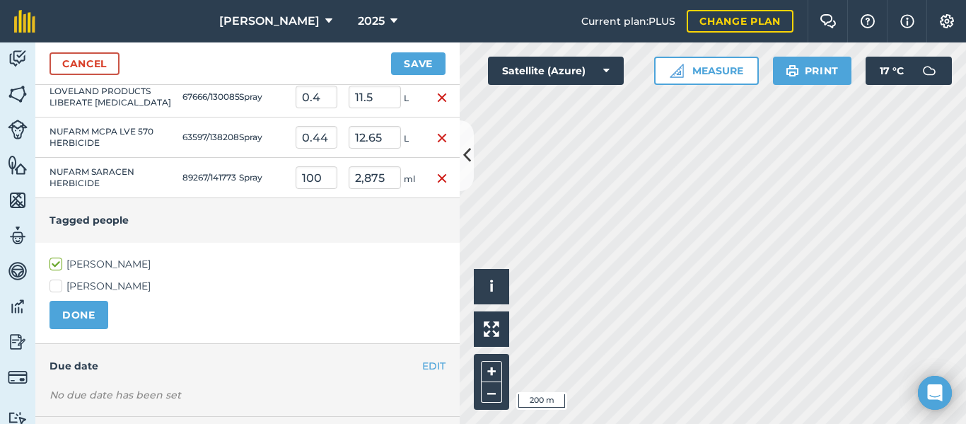
click at [57, 281] on label "[PERSON_NAME]" at bounding box center [248, 286] width 396 height 15
click at [57, 281] on input "[PERSON_NAME]" at bounding box center [54, 283] width 9 height 9
checkbox input "true"
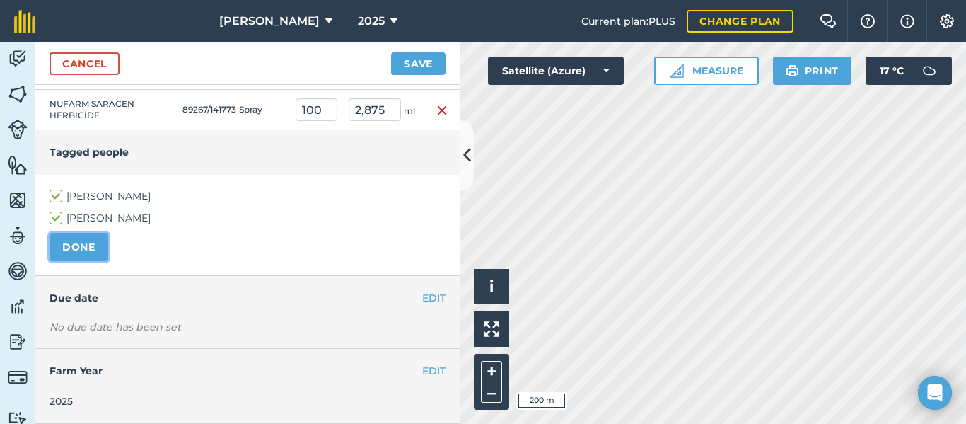
click at [98, 251] on button "DONE" at bounding box center [79, 247] width 59 height 28
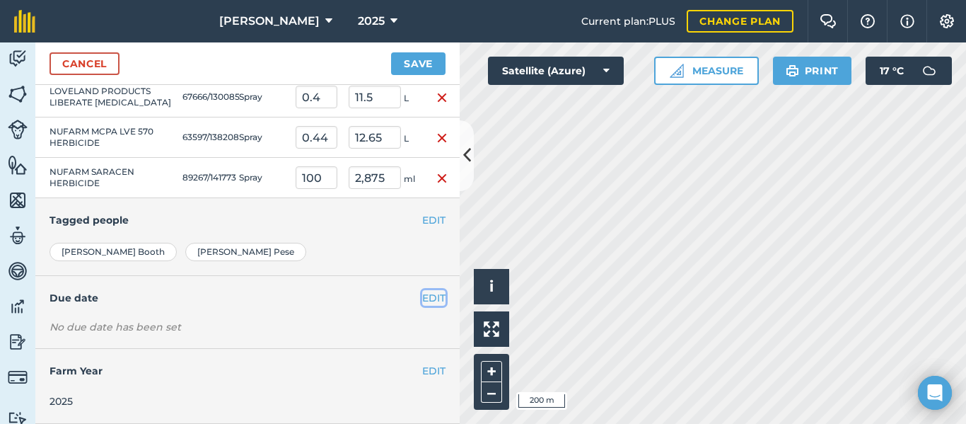
click at [433, 303] on button "EDIT" at bounding box center [433, 298] width 23 height 16
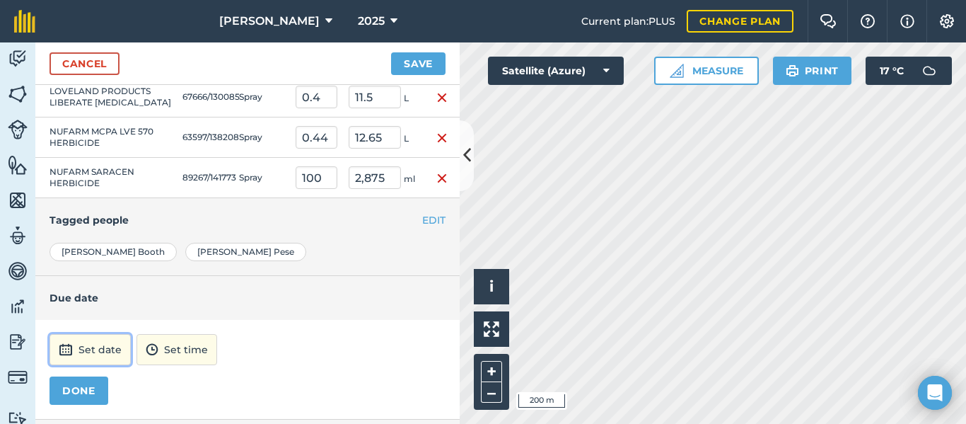
click at [92, 356] on button "Set date" at bounding box center [90, 349] width 81 height 31
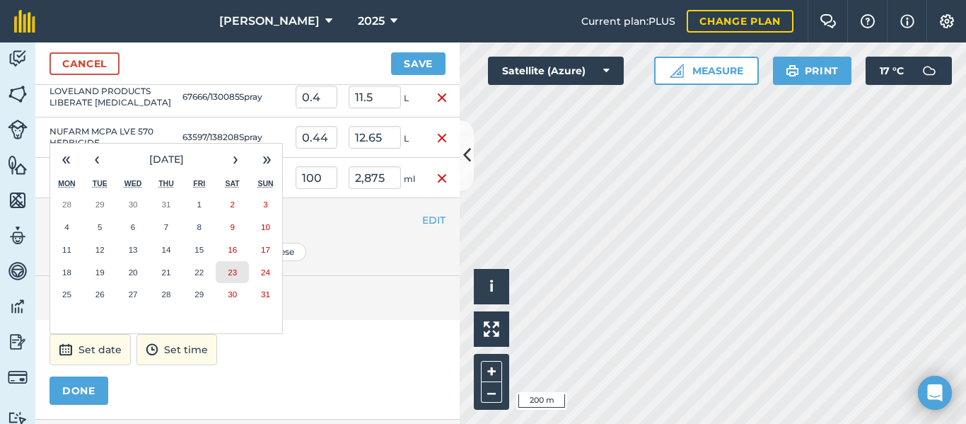
click at [245, 277] on button "23" at bounding box center [232, 272] width 33 height 23
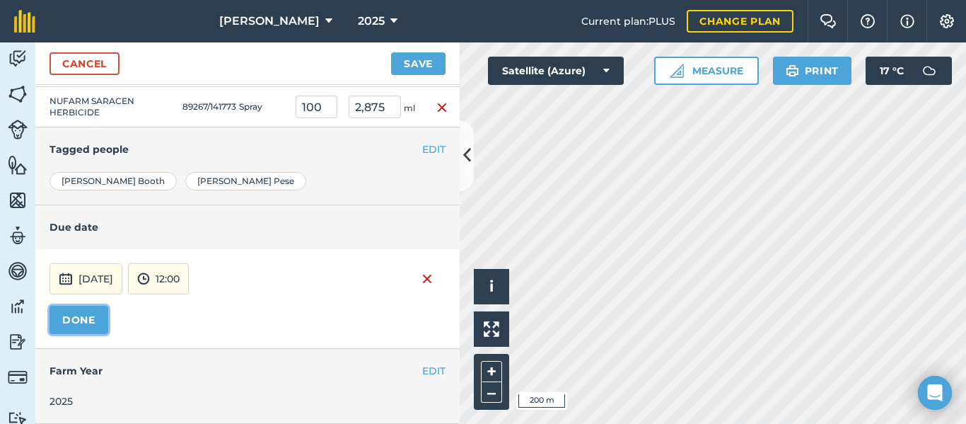
click at [76, 329] on button "DONE" at bounding box center [79, 320] width 59 height 28
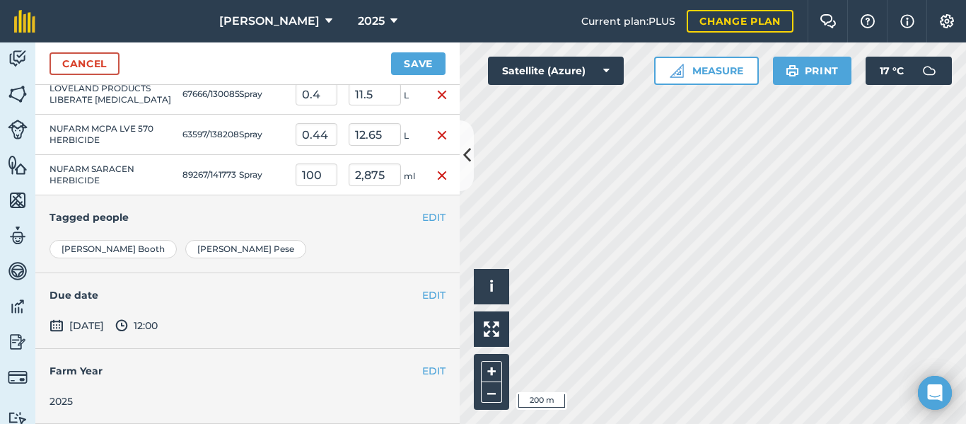
scroll to position [0, 0]
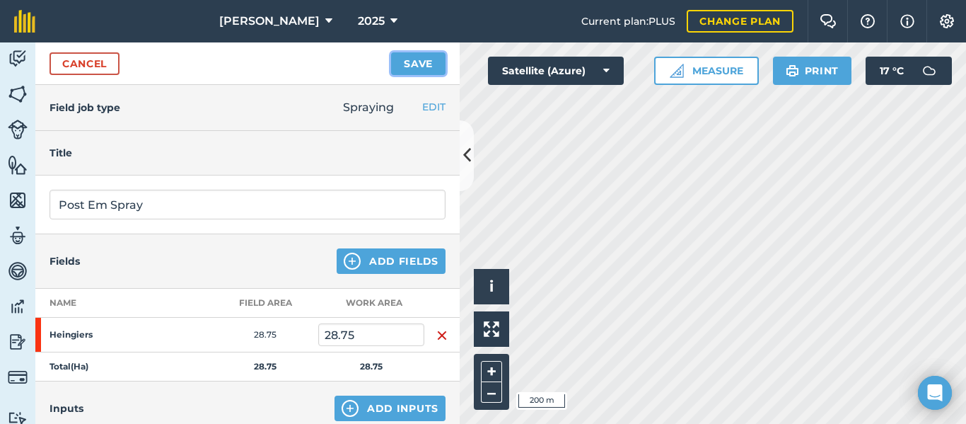
click at [421, 67] on button "Save" at bounding box center [418, 63] width 54 height 23
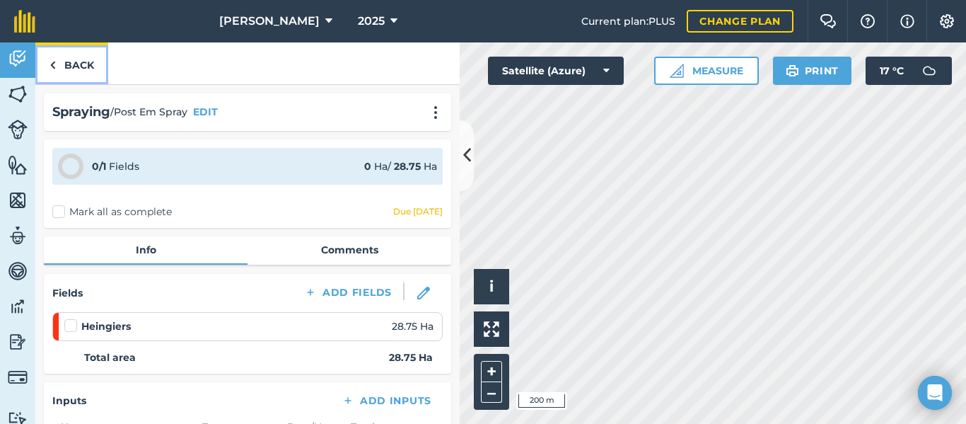
click at [50, 60] on img at bounding box center [53, 65] width 6 height 17
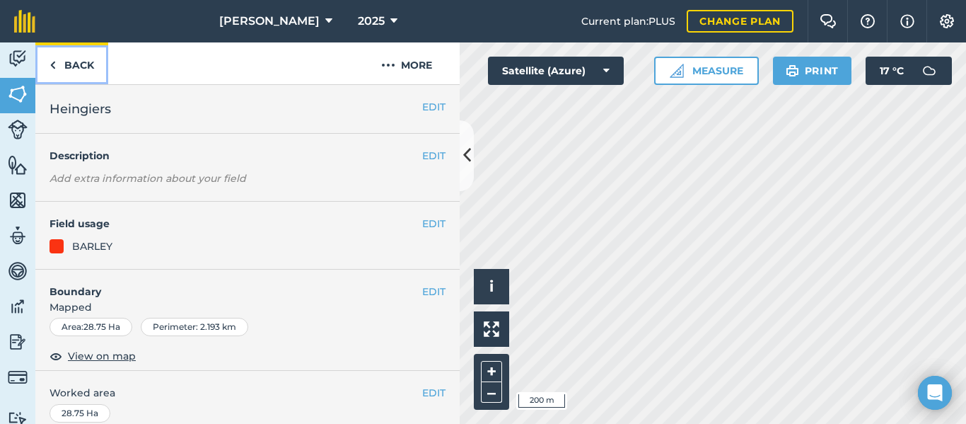
click at [78, 59] on link "Back" at bounding box center [71, 63] width 73 height 42
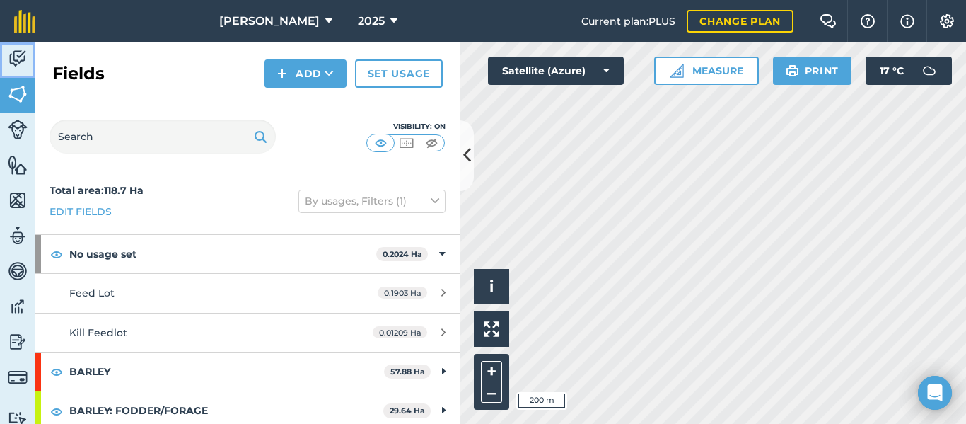
click at [16, 66] on img at bounding box center [18, 58] width 20 height 21
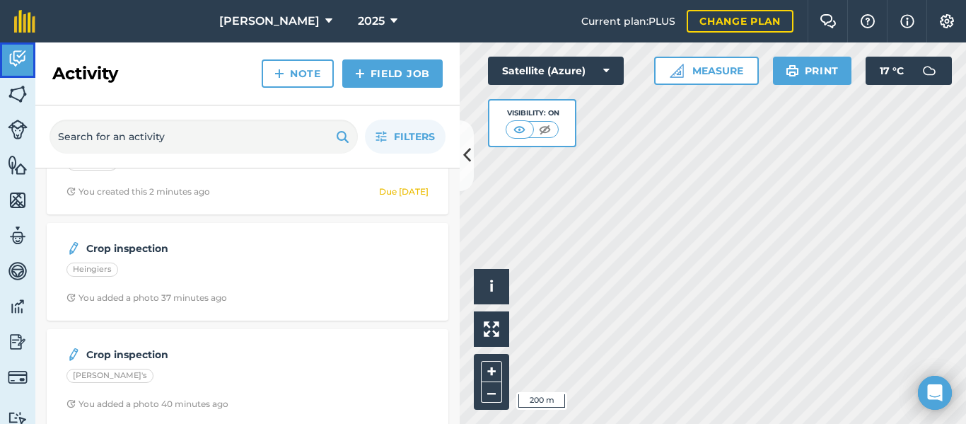
scroll to position [79, 0]
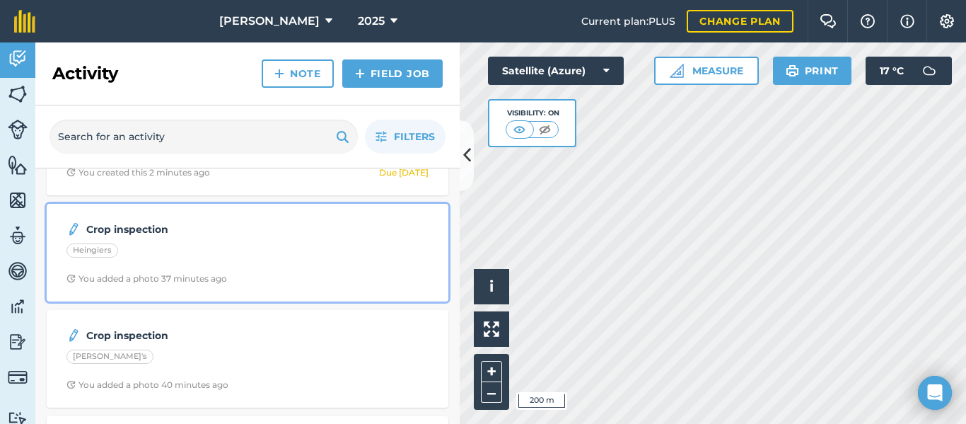
click at [157, 238] on div "Crop inspection Heingiers You added a photo 37 minutes ago" at bounding box center [247, 252] width 385 height 81
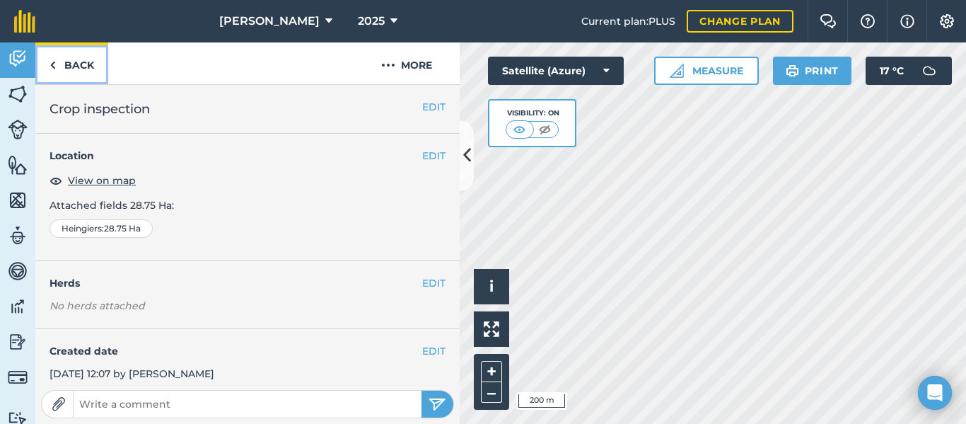
click at [76, 64] on link "Back" at bounding box center [71, 63] width 73 height 42
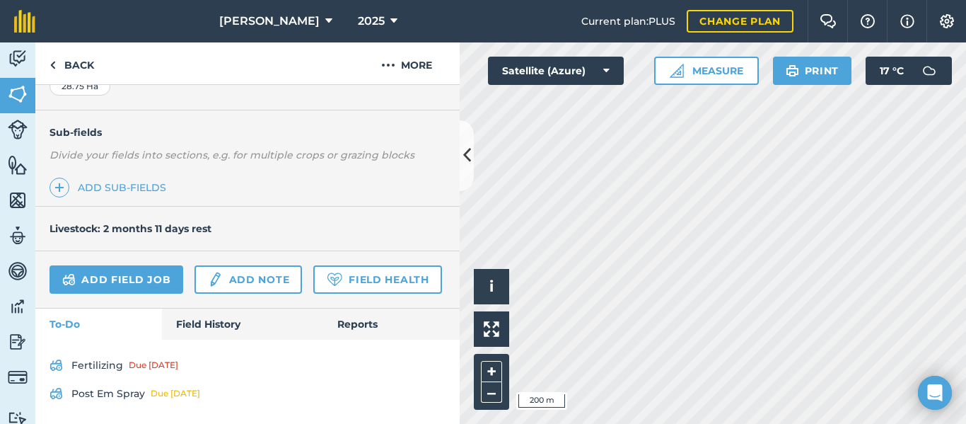
scroll to position [327, 0]
click at [390, 319] on link "Reports" at bounding box center [391, 323] width 136 height 31
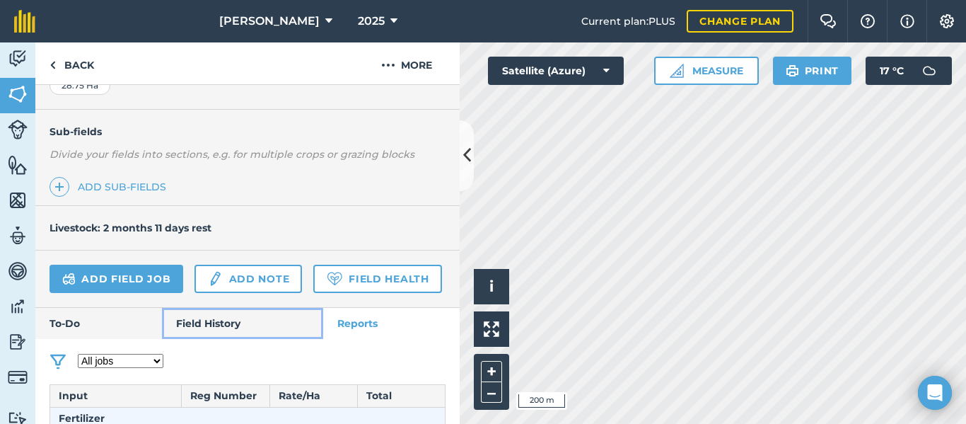
click at [222, 316] on link "Field History" at bounding box center [242, 323] width 161 height 31
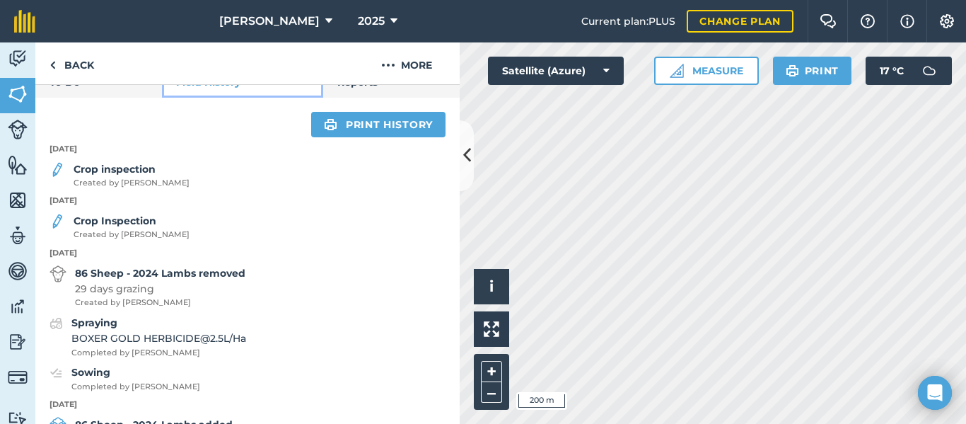
scroll to position [562, 0]
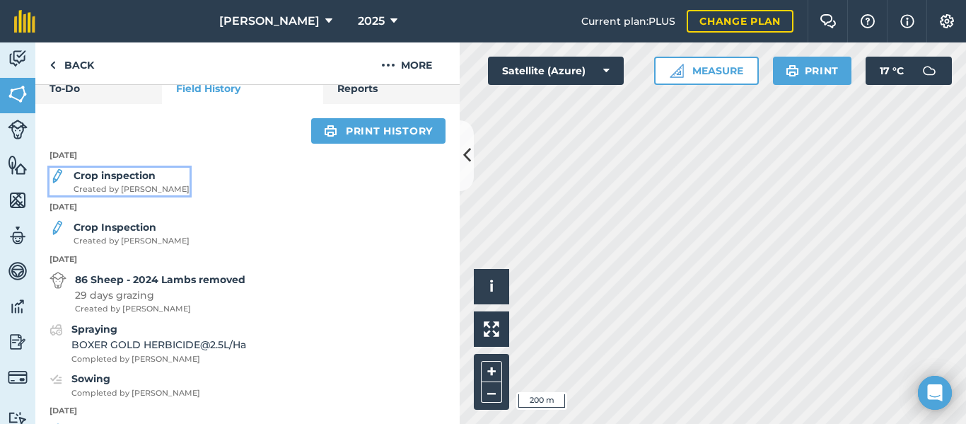
click at [107, 173] on strong "Crop inspection" at bounding box center [115, 175] width 82 height 13
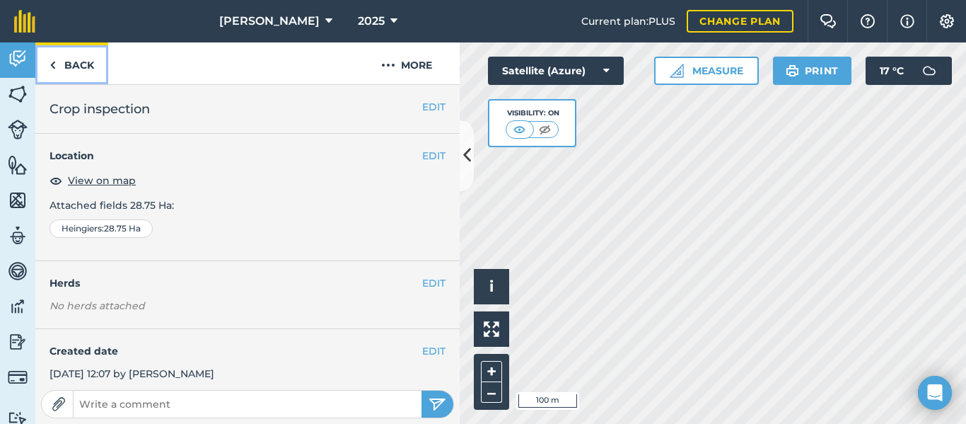
click at [82, 54] on link "Back" at bounding box center [71, 63] width 73 height 42
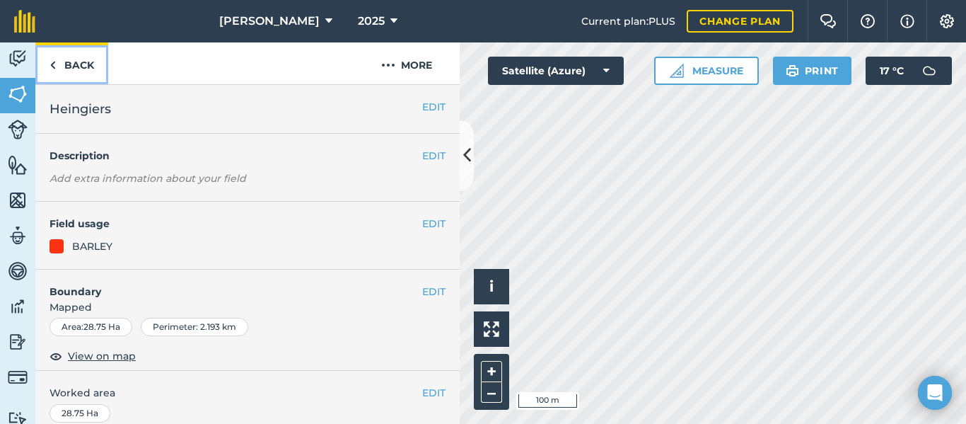
click at [92, 76] on link "Back" at bounding box center [71, 63] width 73 height 42
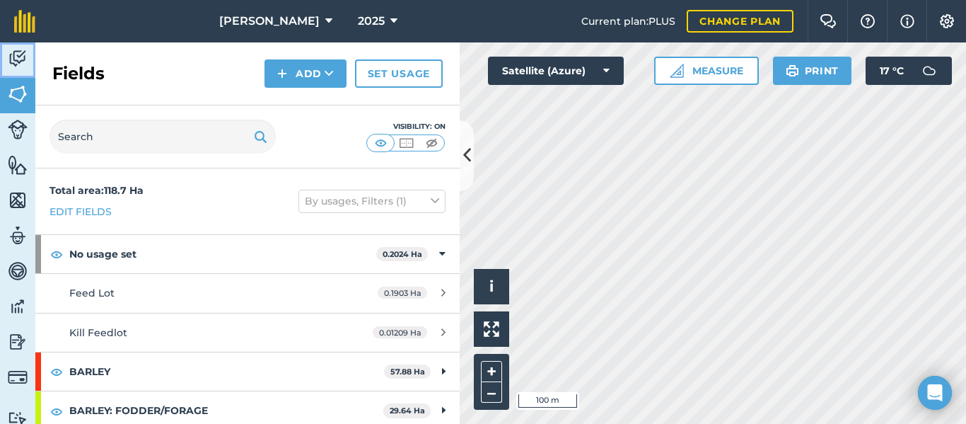
click at [25, 64] on img at bounding box center [18, 58] width 20 height 21
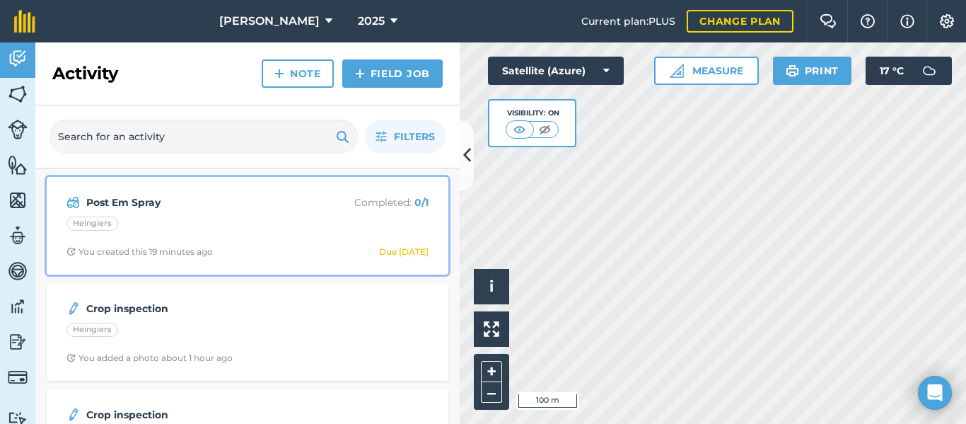
click at [168, 238] on div "Post Em Spray Completed : 0 / 1 Heingiers You created this 19 minutes ago Due […" at bounding box center [247, 225] width 385 height 81
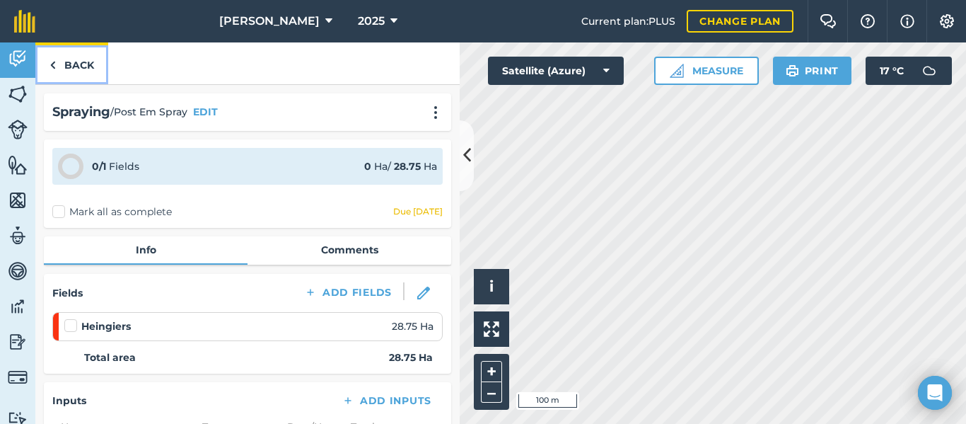
click at [64, 54] on link "Back" at bounding box center [71, 63] width 73 height 42
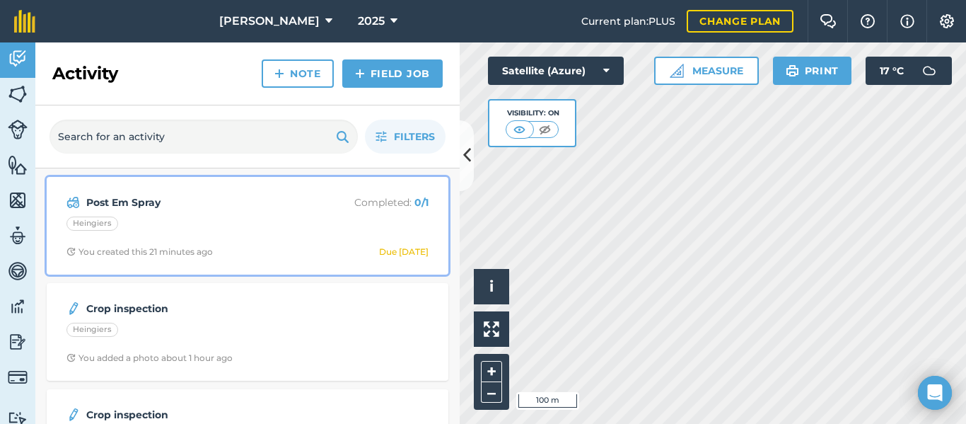
click at [240, 235] on div "Post Em Spray Completed : 0 / 1 Heingiers You created this 21 minutes ago Due […" at bounding box center [247, 225] width 385 height 81
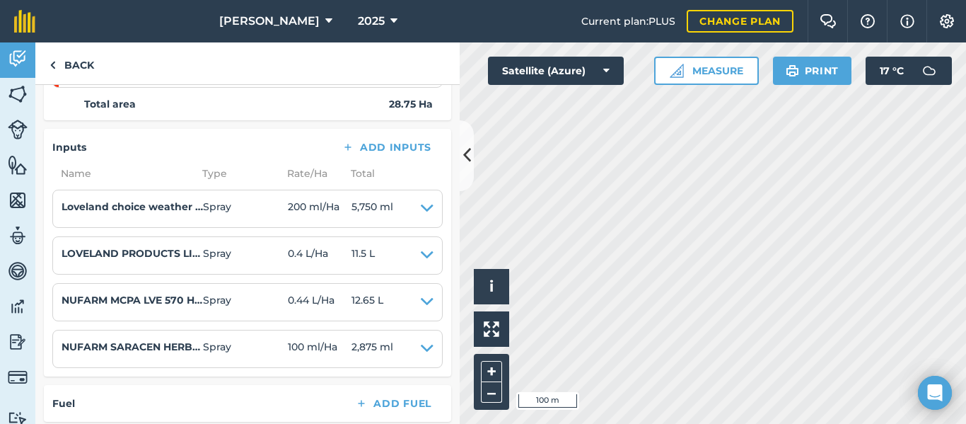
scroll to position [248, 0]
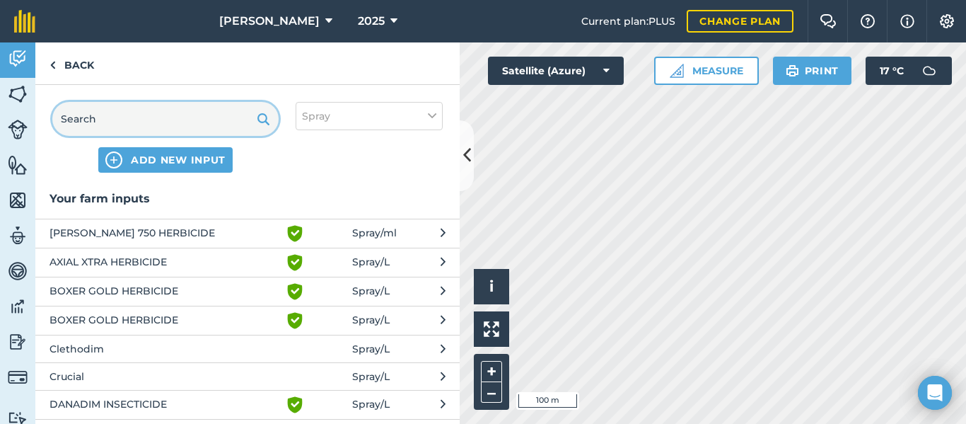
click at [192, 118] on input "text" at bounding box center [165, 119] width 226 height 34
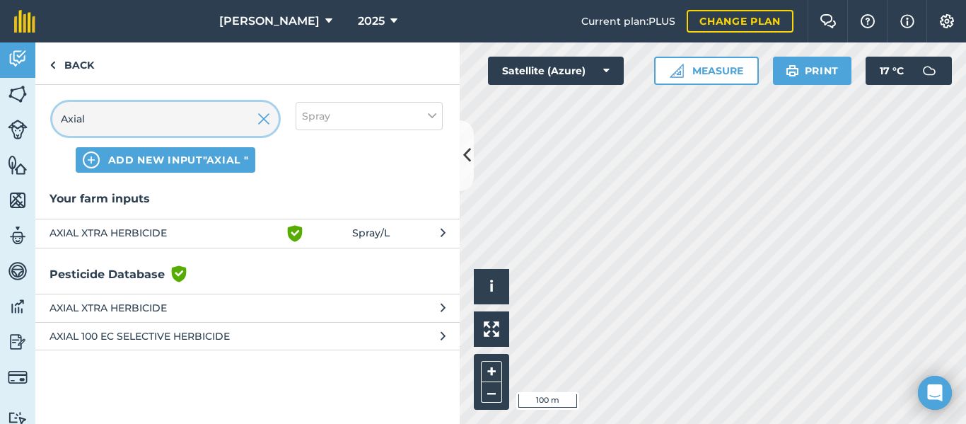
type input "Axial"
click at [231, 238] on span "AXIAL XTRA HERBICIDE" at bounding box center [165, 233] width 231 height 17
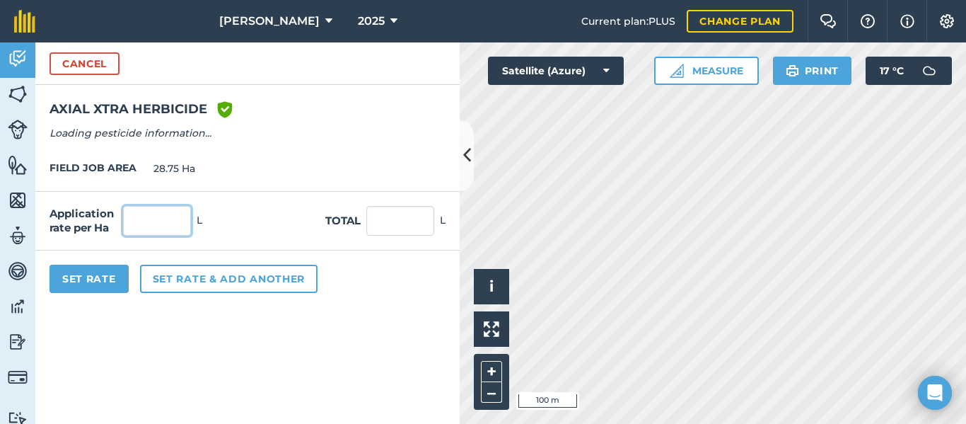
click at [175, 224] on input "text" at bounding box center [157, 221] width 68 height 30
type input "0.3"
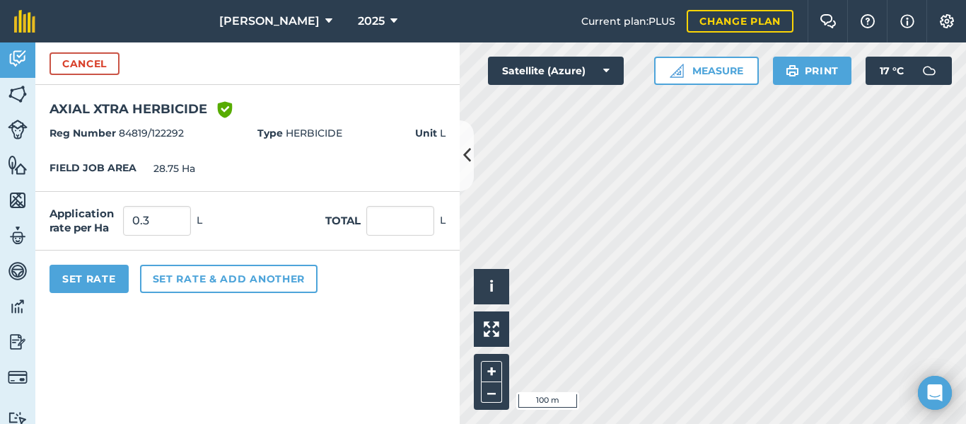
click at [339, 323] on form "Cancel AXIAL XTRA HERBICIDE Green shield with white tick Reg Number 84819/12229…" at bounding box center [247, 232] width 424 height 381
type input "8.625"
click at [89, 282] on button "Set Rate" at bounding box center [89, 278] width 79 height 28
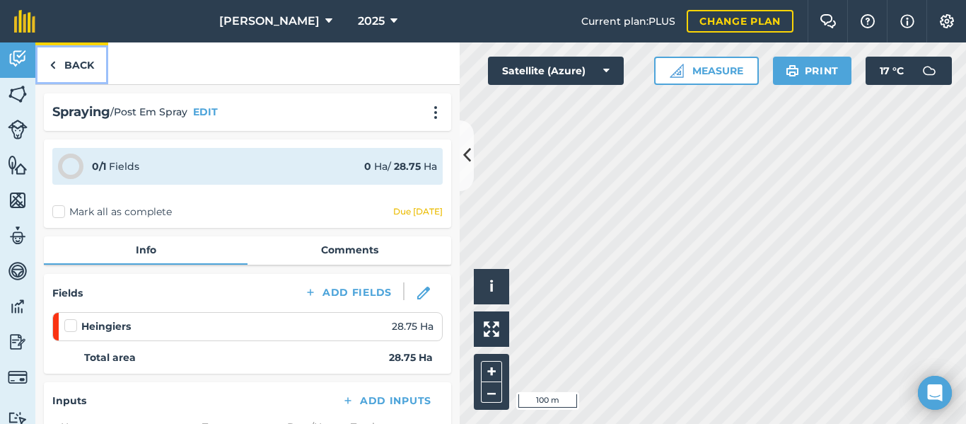
click at [77, 74] on link "Back" at bounding box center [71, 63] width 73 height 42
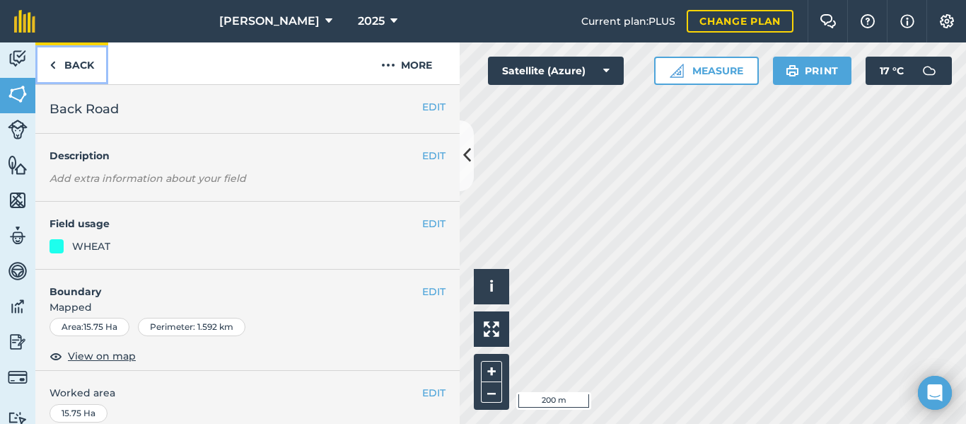
click at [76, 72] on link "Back" at bounding box center [71, 63] width 73 height 42
click at [82, 61] on link "Back" at bounding box center [71, 63] width 73 height 42
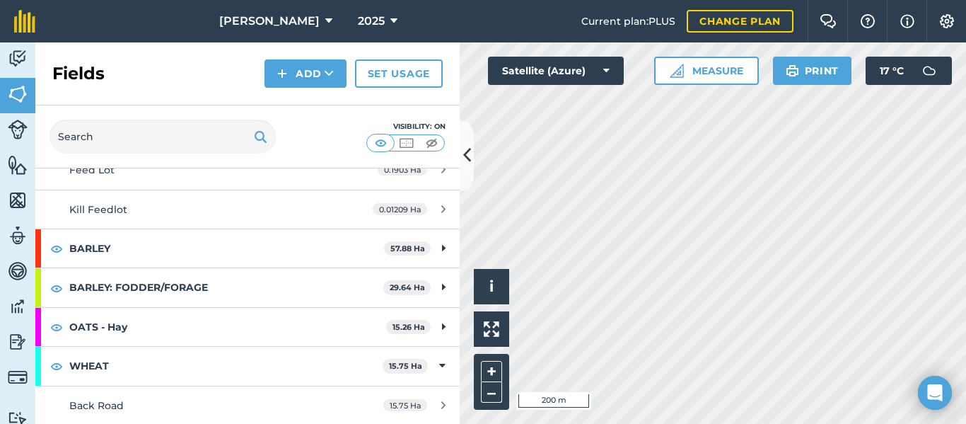
scroll to position [124, 0]
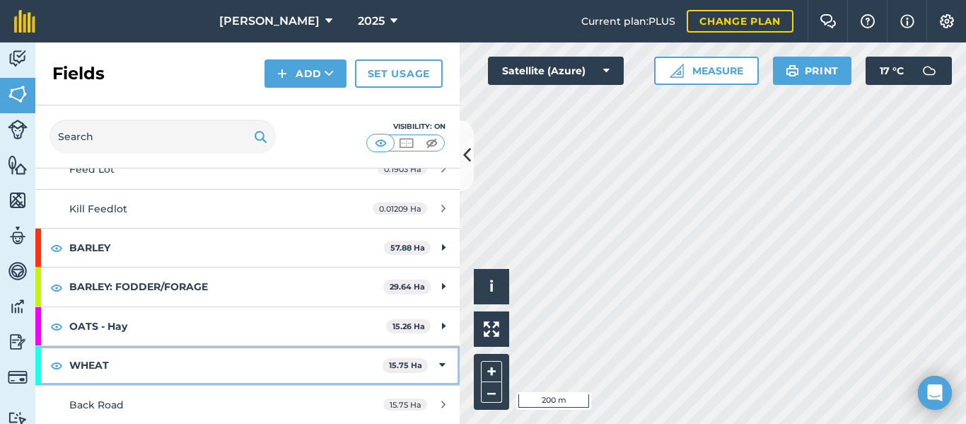
click at [443, 371] on icon at bounding box center [442, 365] width 6 height 16
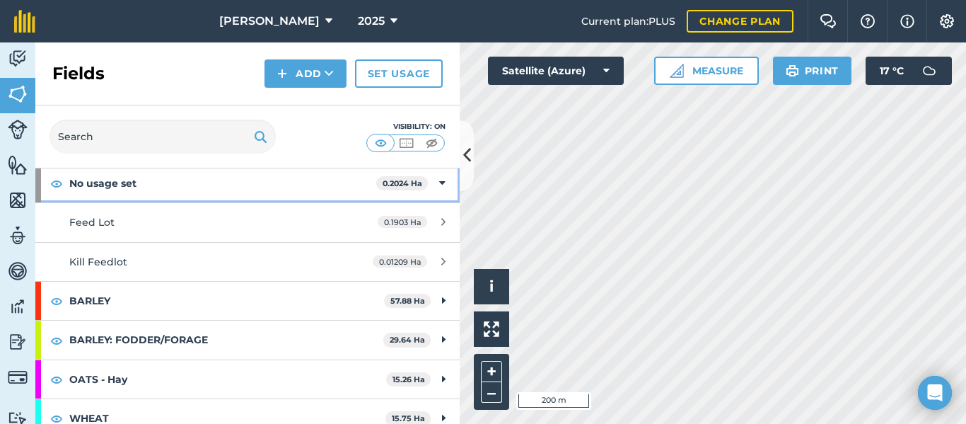
click at [290, 190] on strong "No usage set" at bounding box center [222, 183] width 307 height 38
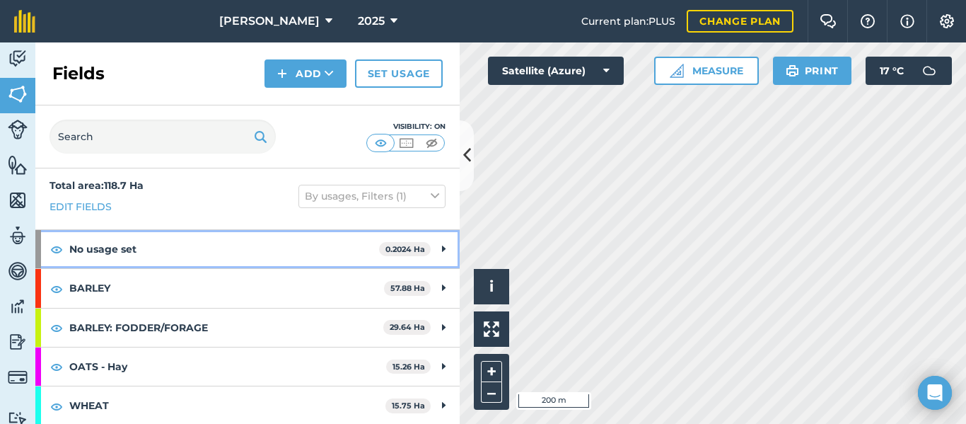
scroll to position [6, 0]
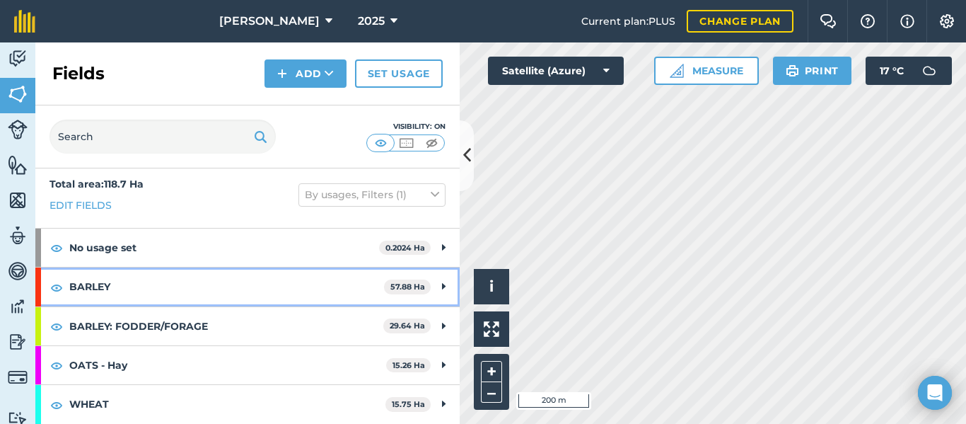
click at [298, 284] on strong "BARLEY" at bounding box center [226, 286] width 315 height 38
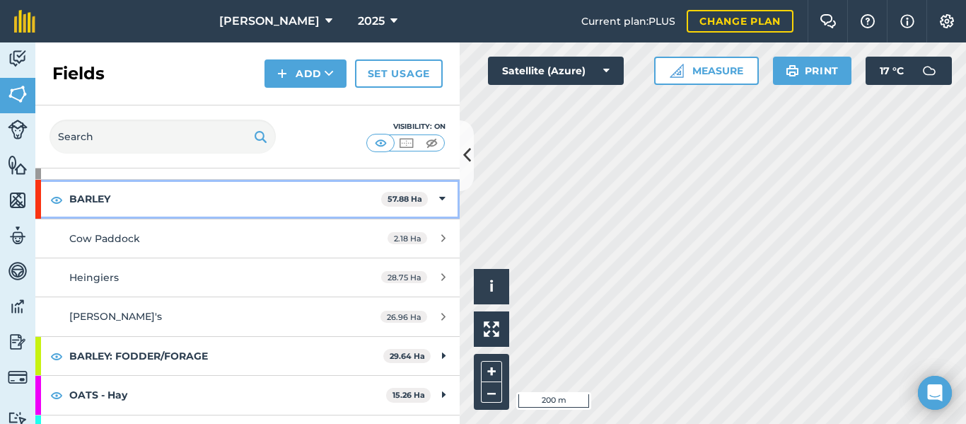
scroll to position [100, 0]
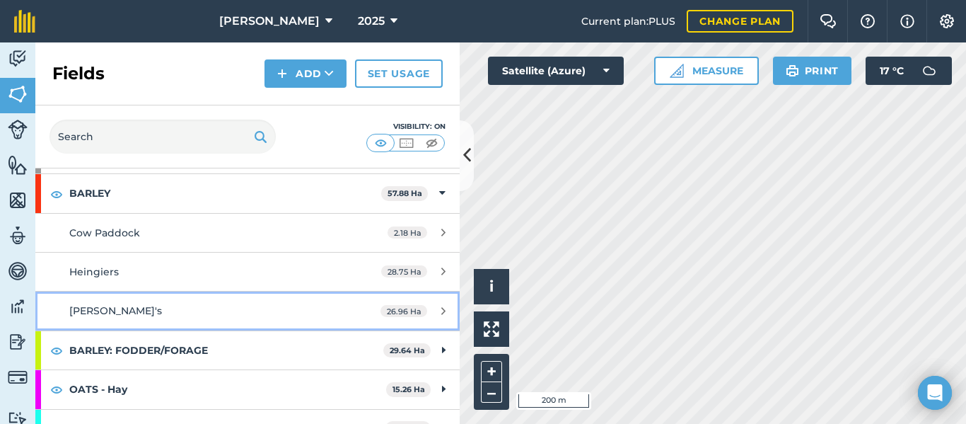
click at [120, 317] on div "[PERSON_NAME]'s" at bounding box center [202, 311] width 266 height 16
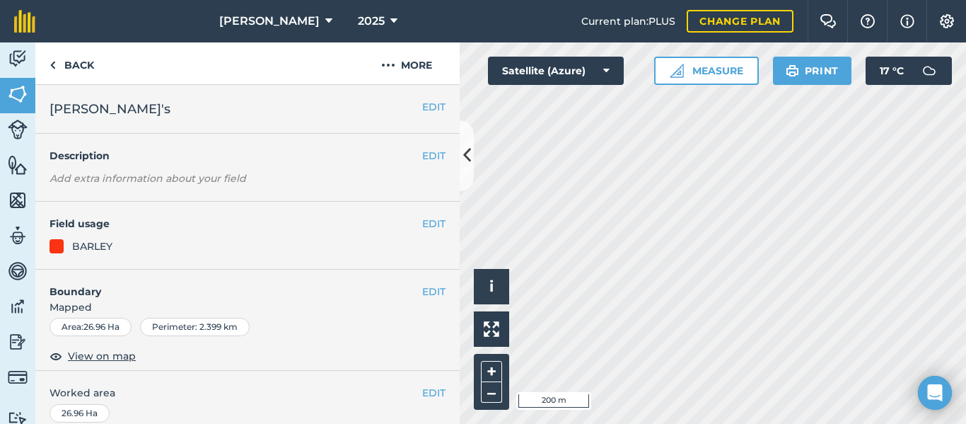
scroll to position [6, 0]
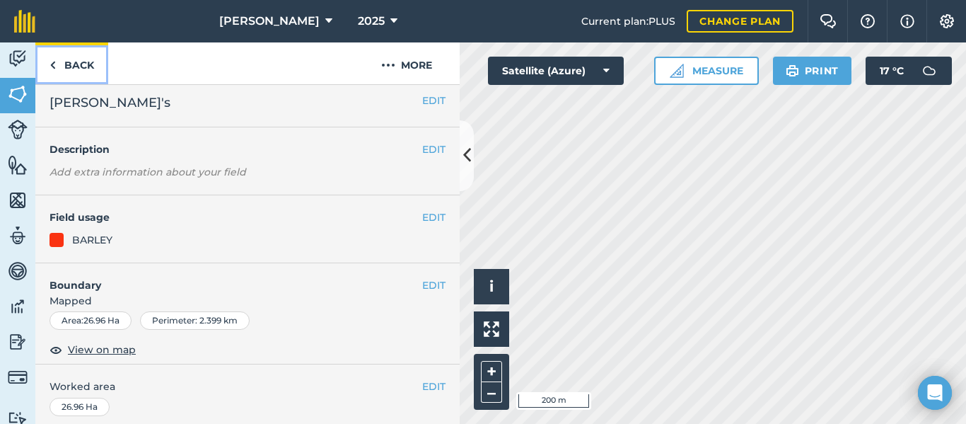
click at [86, 71] on link "Back" at bounding box center [71, 63] width 73 height 42
